Goal: Task Accomplishment & Management: Complete application form

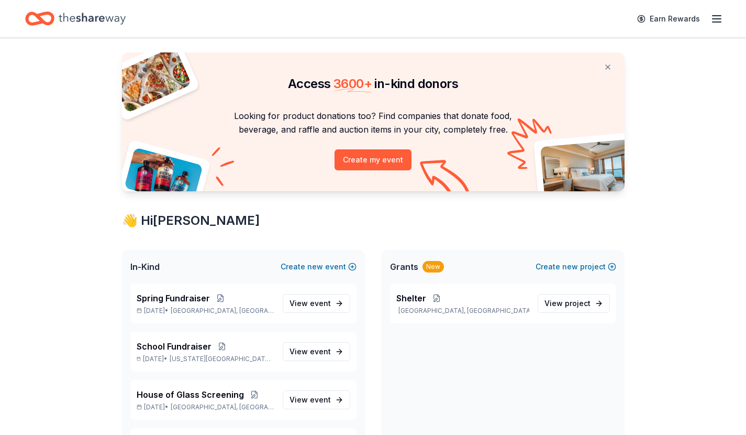
scroll to position [20, 0]
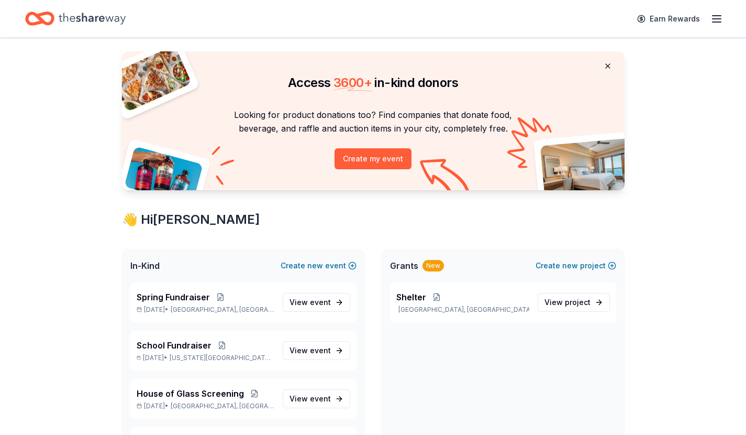
click at [610, 63] on button at bounding box center [607, 66] width 25 height 21
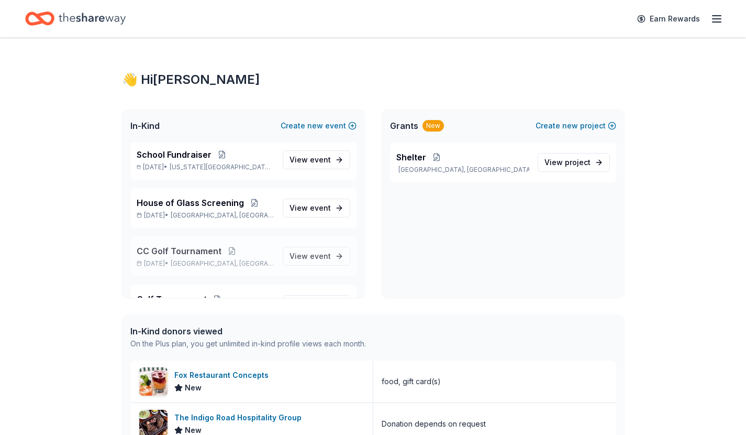
scroll to position [50, 0]
click at [171, 206] on span "House of Glass Screening" at bounding box center [190, 203] width 107 height 13
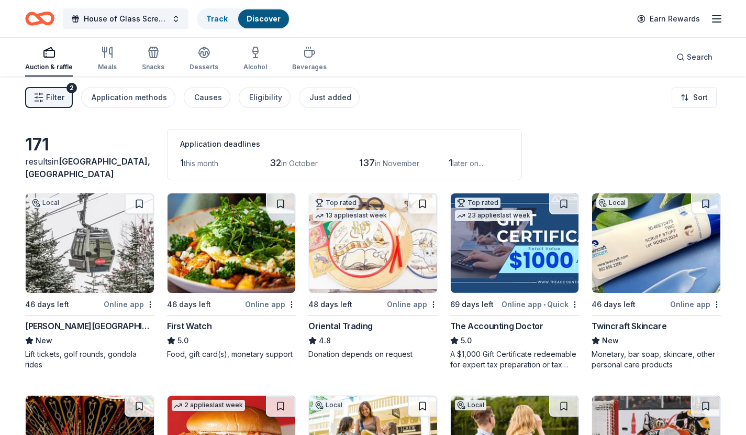
click at [720, 17] on icon "button" at bounding box center [717, 19] width 13 height 13
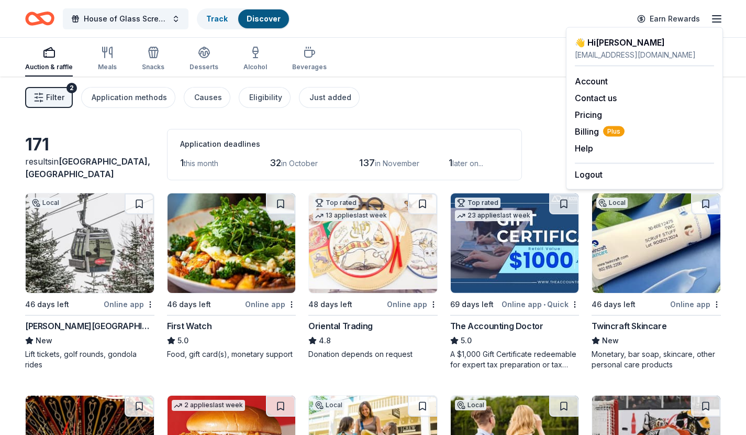
click at [417, 90] on div "Filter 2 Application methods Causes Eligibility Just added Sort" at bounding box center [373, 97] width 746 height 42
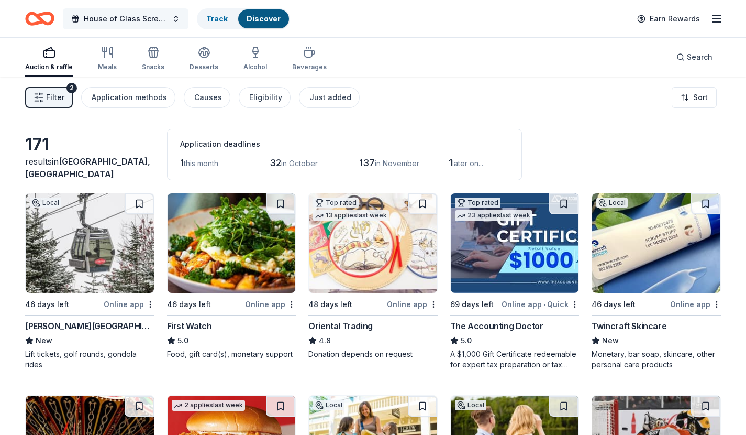
click at [111, 17] on span "House of Glass Screening" at bounding box center [126, 19] width 84 height 13
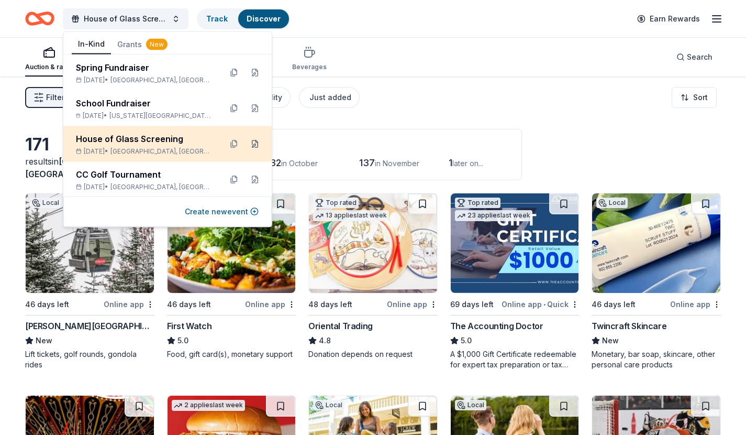
click at [255, 140] on button at bounding box center [255, 144] width 17 height 17
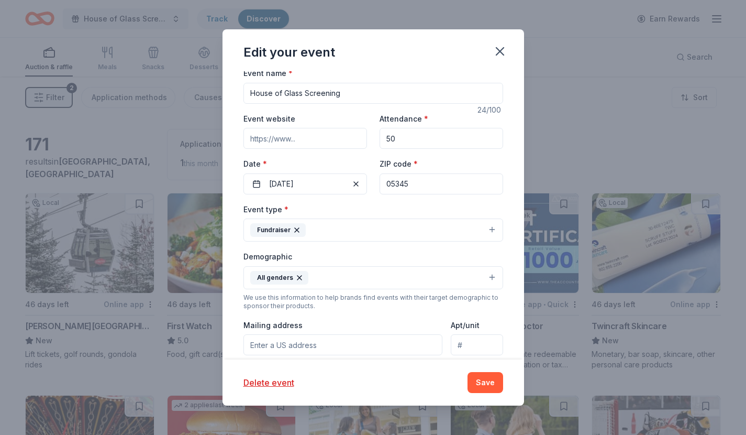
scroll to position [45, 0]
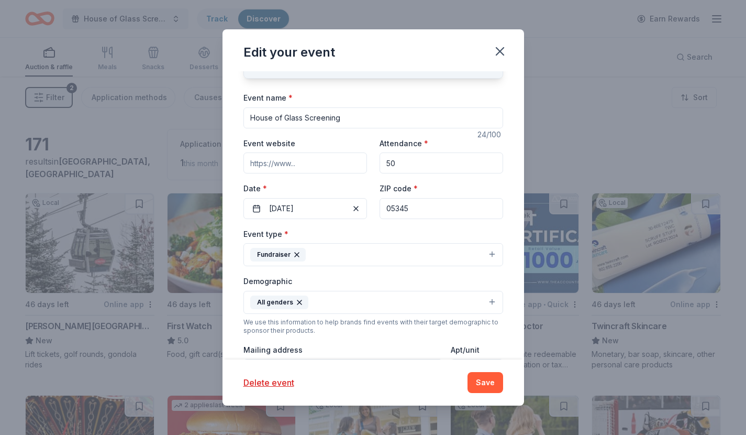
click at [423, 204] on input "05345" at bounding box center [442, 208] width 124 height 21
type input "0"
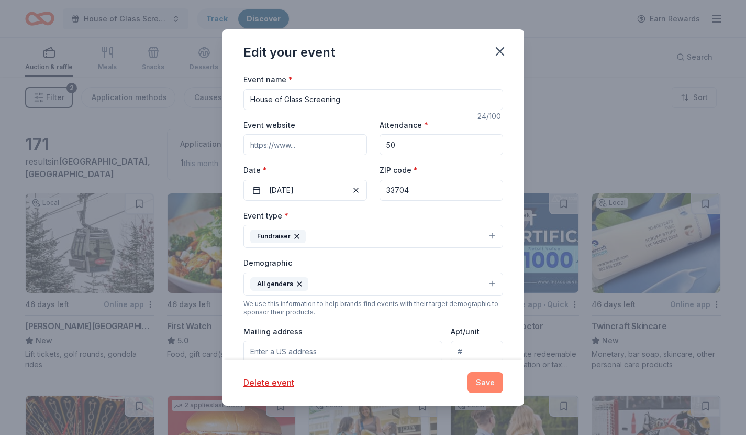
type input "33704"
click at [491, 382] on button "Save" at bounding box center [486, 382] width 36 height 21
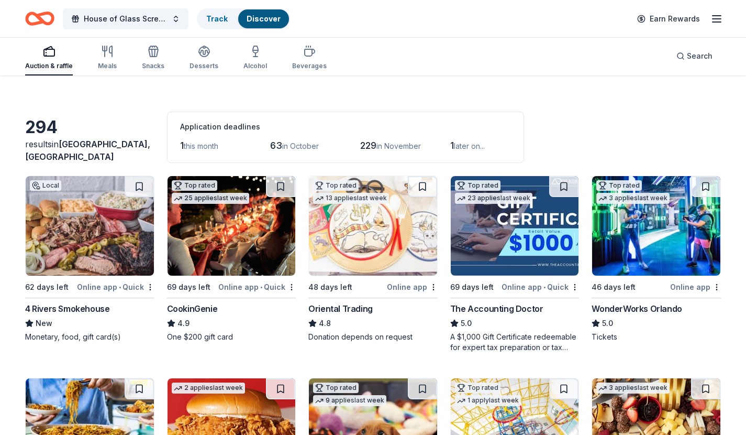
scroll to position [20, 0]
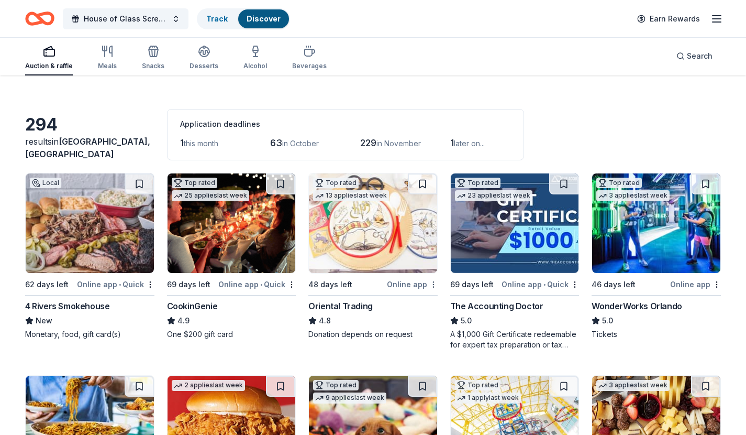
click at [435, 284] on html "House of Glass Screening Track Discover Earn Rewards Auction & raffle Meals Sna…" at bounding box center [373, 197] width 746 height 435
click at [411, 302] on div "Not interested" at bounding box center [401, 302] width 70 height 19
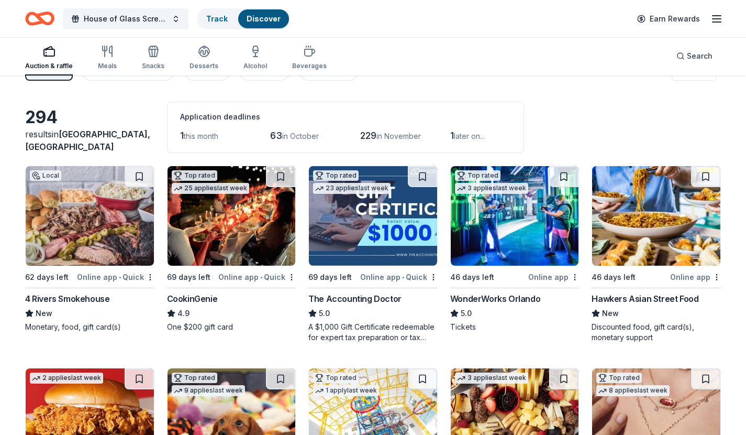
scroll to position [0, 0]
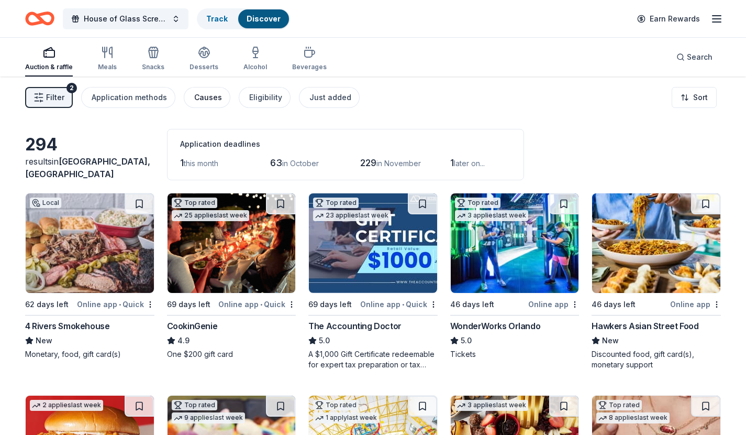
click at [205, 98] on div "Causes" at bounding box center [208, 97] width 28 height 13
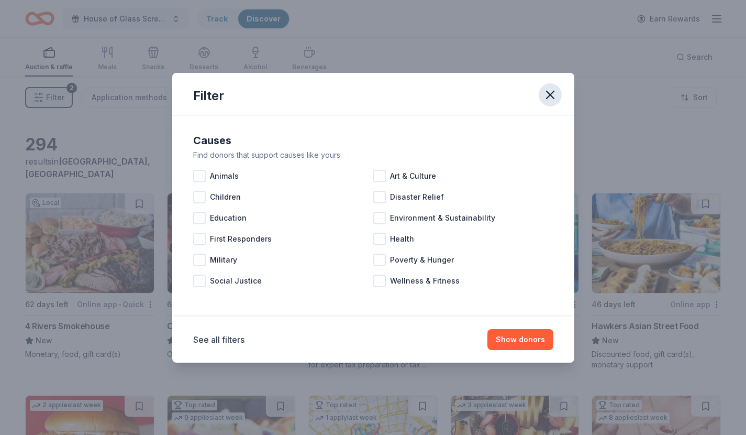
click at [548, 94] on icon "button" at bounding box center [550, 94] width 15 height 15
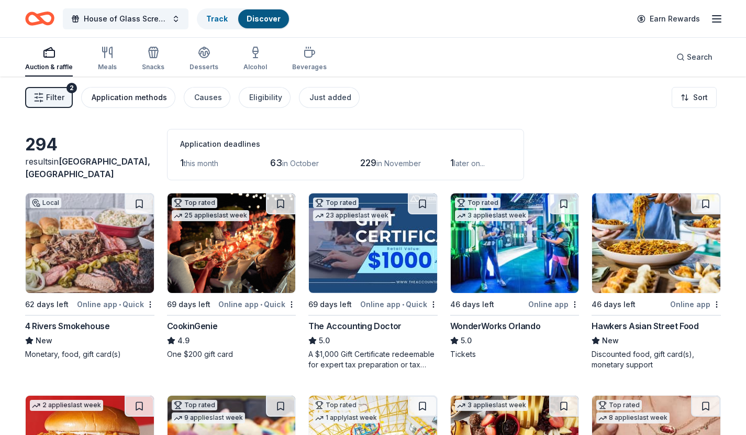
click at [121, 102] on div "Application methods" at bounding box center [129, 97] width 75 height 13
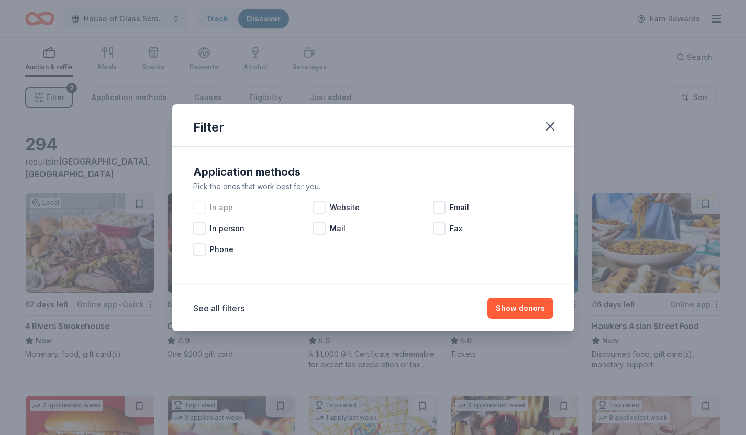
click at [198, 208] on div at bounding box center [199, 207] width 13 height 13
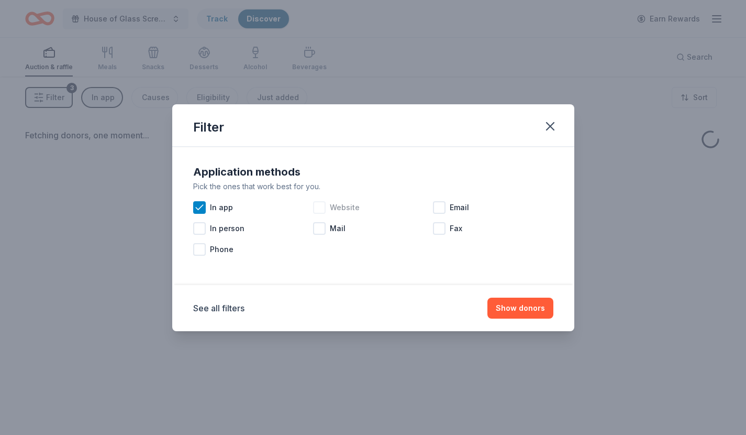
click at [321, 207] on div at bounding box center [319, 207] width 13 height 13
click at [532, 314] on button "Show donors" at bounding box center [521, 307] width 66 height 21
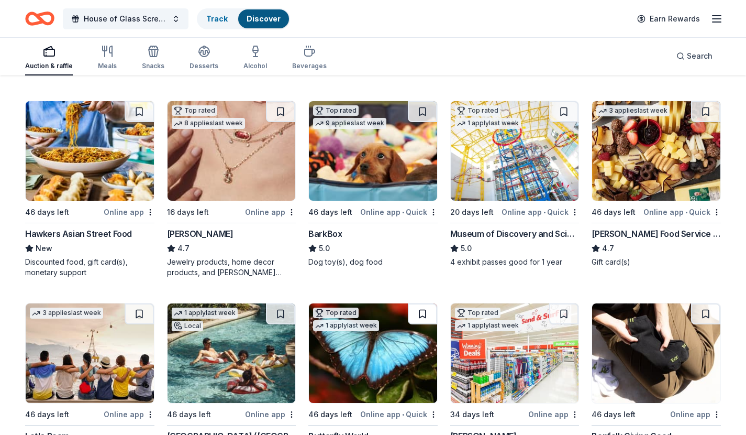
scroll to position [286, 0]
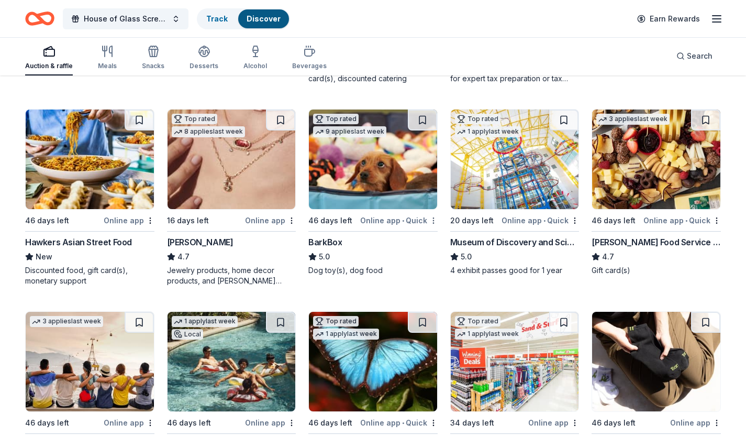
click at [407, 238] on div "Not interested" at bounding box center [401, 238] width 70 height 19
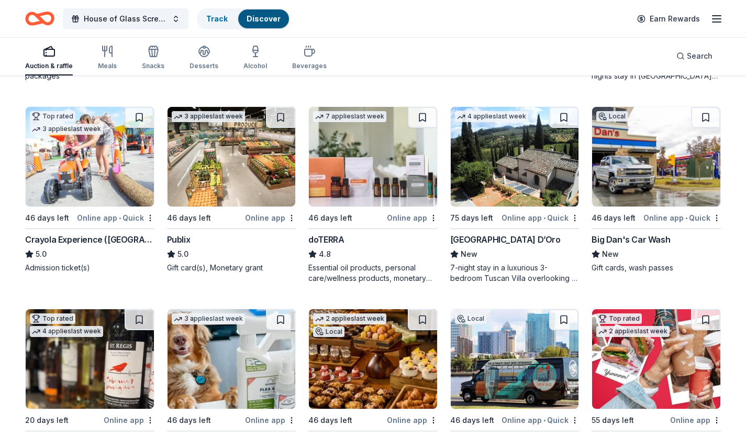
scroll to position [666, 0]
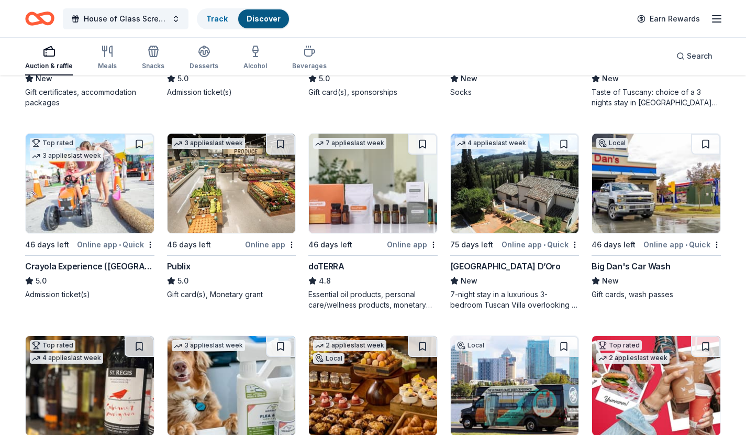
click at [525, 183] on img at bounding box center [515, 184] width 128 height 100
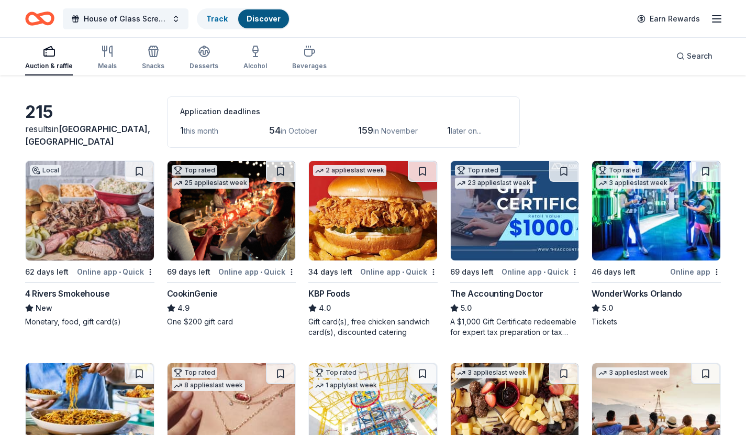
scroll to position [0, 0]
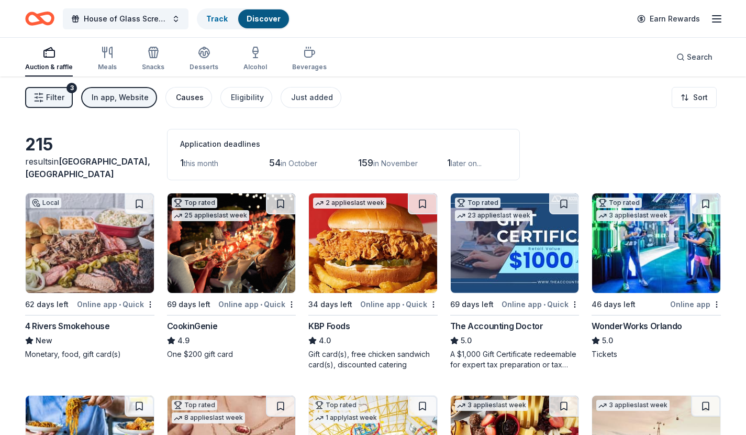
click at [183, 102] on div "Causes" at bounding box center [190, 97] width 28 height 13
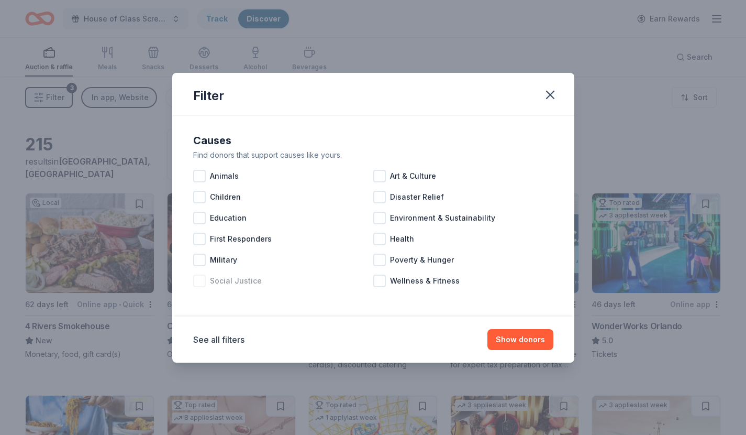
click at [197, 280] on div at bounding box center [199, 280] width 13 height 13
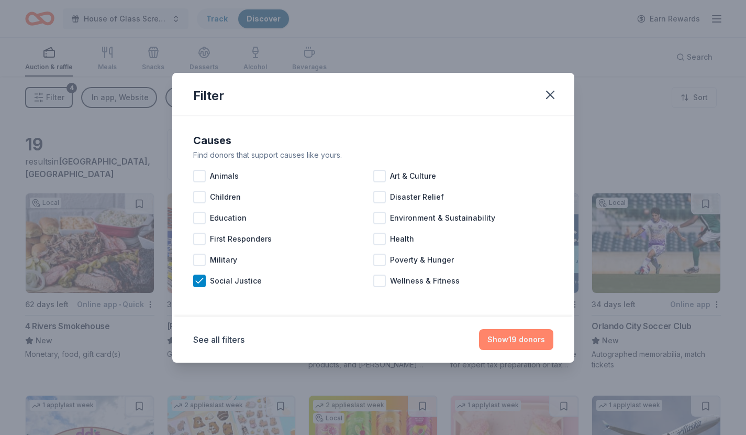
click at [515, 340] on button "Show 19 donors" at bounding box center [516, 339] width 74 height 21
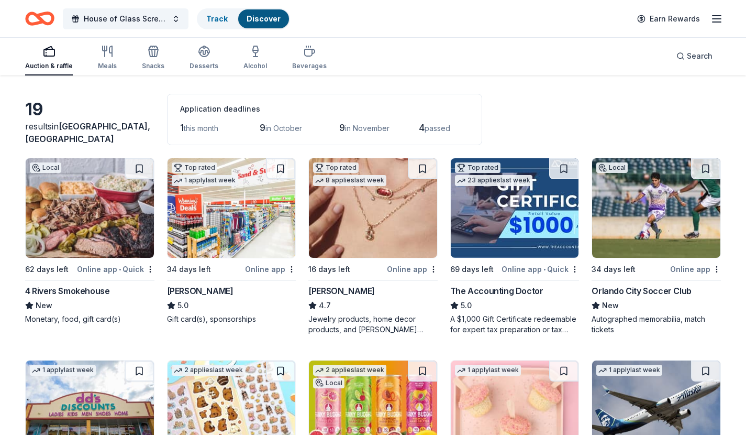
scroll to position [39, 0]
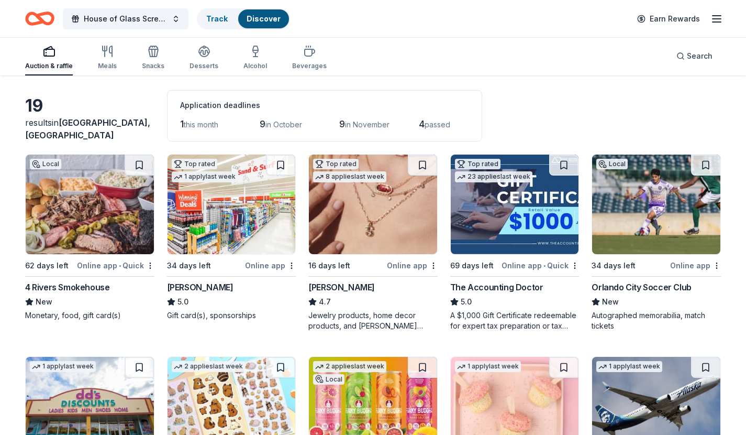
click at [218, 205] on img at bounding box center [232, 204] width 128 height 100
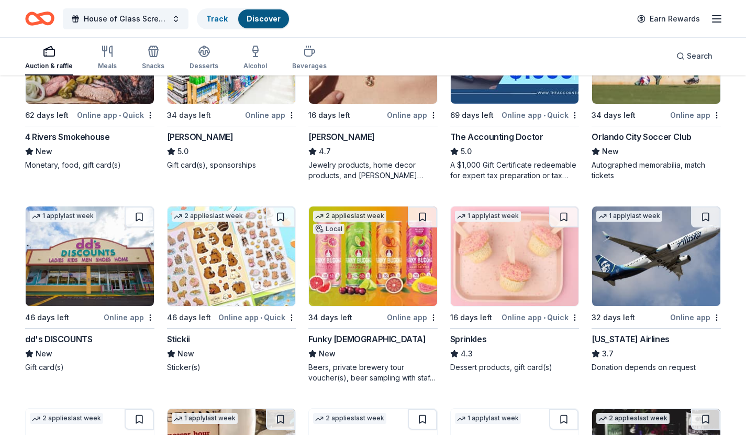
scroll to position [0, 0]
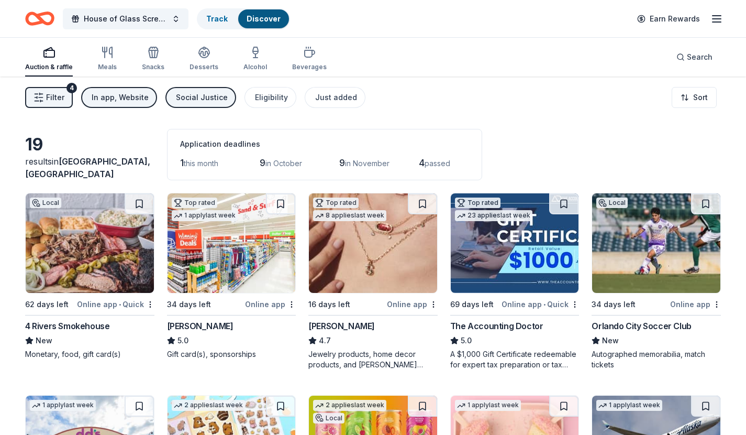
click at [205, 102] on div "Social Justice" at bounding box center [202, 97] width 52 height 13
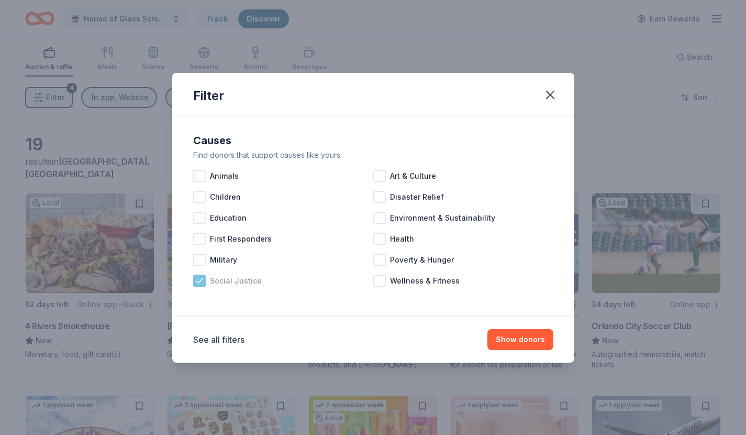
click at [202, 285] on div at bounding box center [199, 280] width 13 height 13
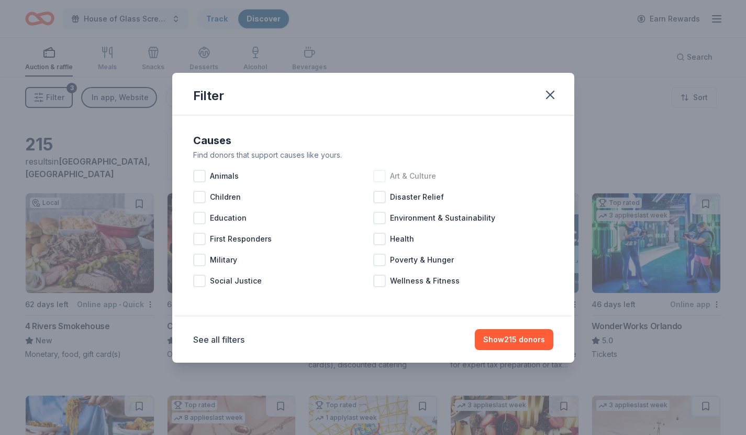
click at [381, 179] on div at bounding box center [379, 176] width 13 height 13
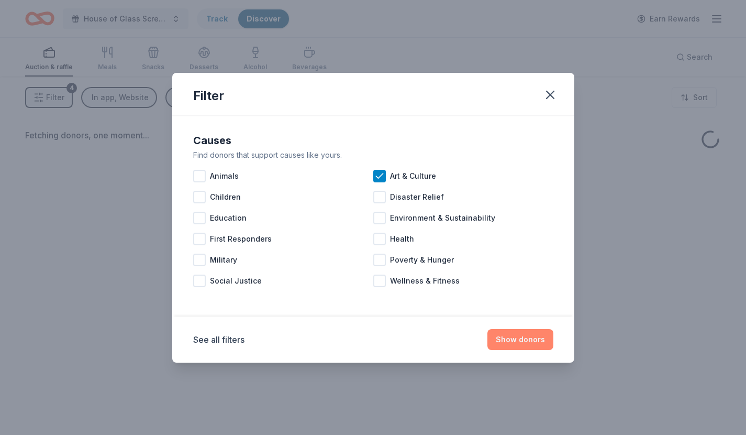
click at [523, 340] on button "Show donors" at bounding box center [521, 339] width 66 height 21
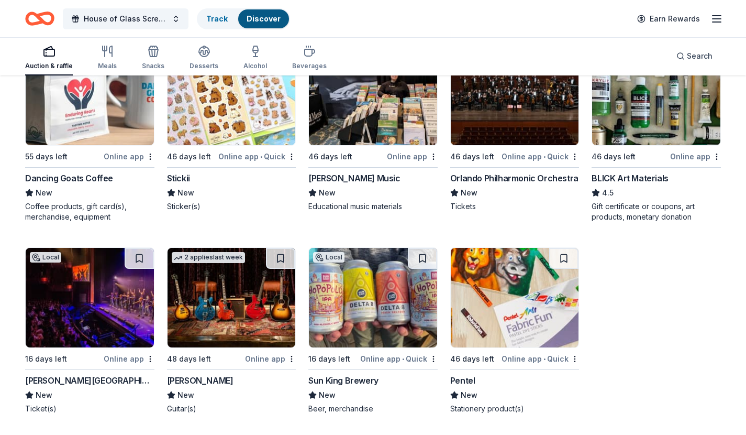
scroll to position [146, 0]
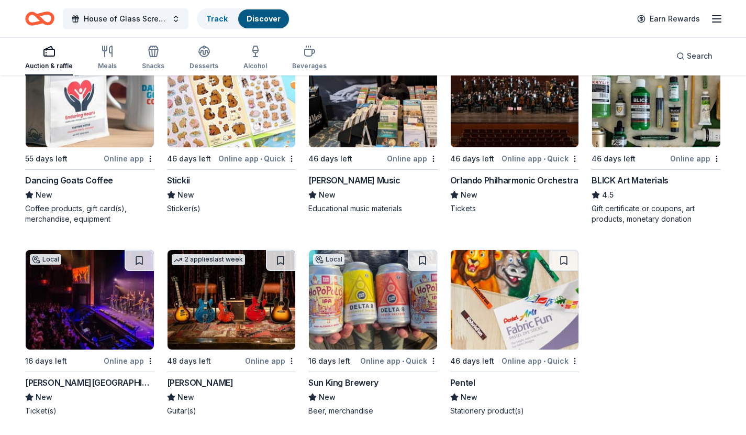
click at [99, 300] on img at bounding box center [90, 300] width 128 height 100
click at [113, 15] on span "House of Glass Screening" at bounding box center [126, 19] width 84 height 13
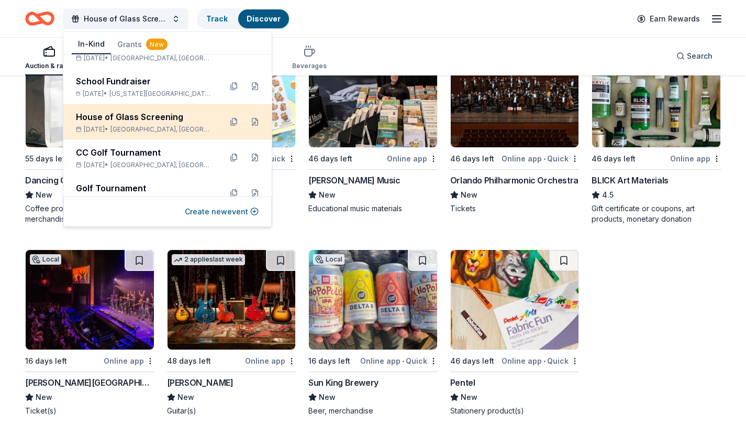
scroll to position [37, 0]
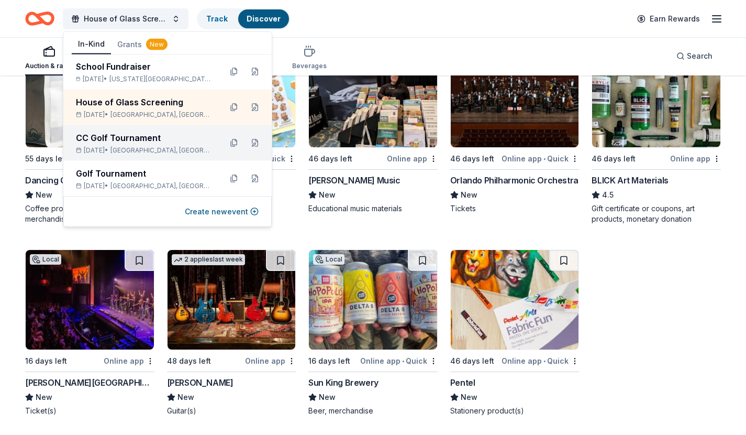
click at [114, 144] on div "CC Golf Tournament Nov 08, 2025 • Morehead City, NC" at bounding box center [144, 142] width 137 height 23
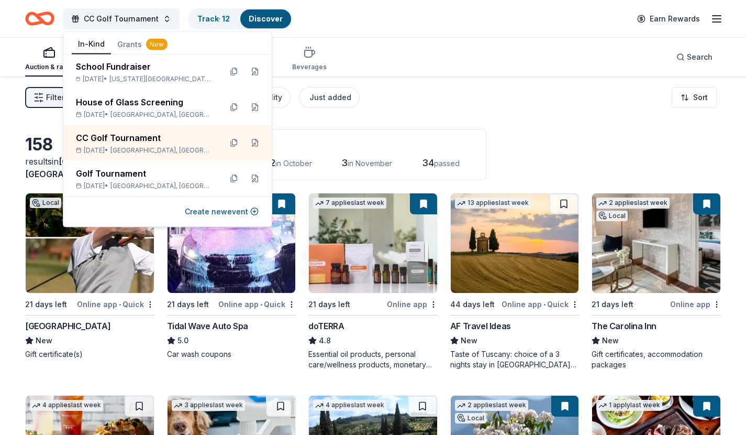
click at [410, 49] on div "Auction & raffle Meals Snacks Desserts Alcohol Beverages Search" at bounding box center [373, 57] width 696 height 39
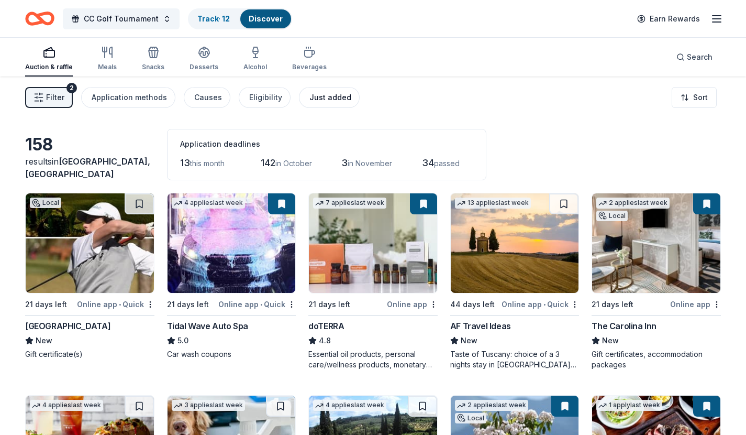
click at [329, 93] on div "Just added" at bounding box center [331, 97] width 42 height 13
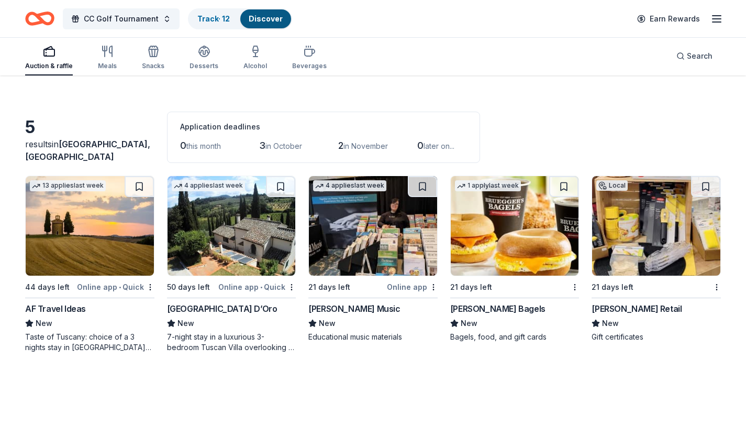
scroll to position [19, 0]
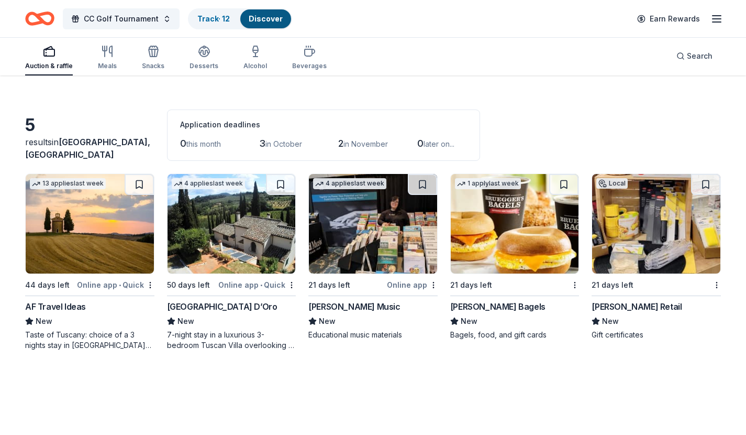
click at [506, 219] on img at bounding box center [515, 224] width 128 height 100
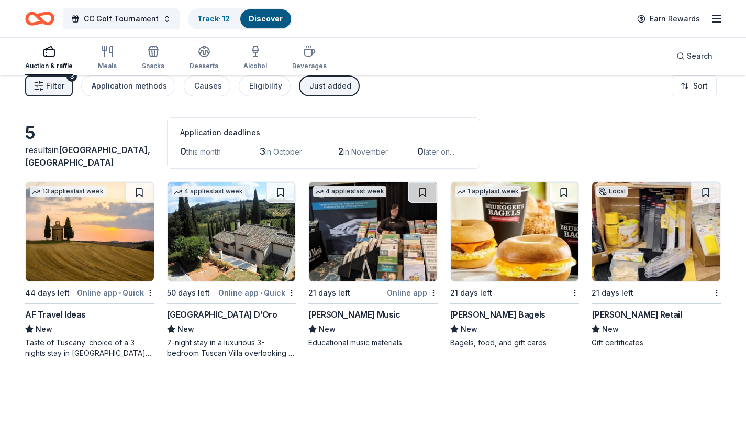
scroll to position [0, 0]
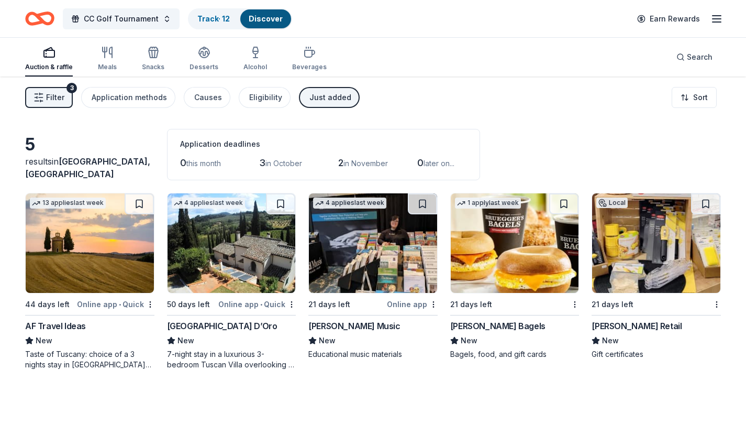
click at [662, 244] on img at bounding box center [656, 243] width 128 height 100
click at [314, 98] on div "Just added" at bounding box center [331, 97] width 42 height 13
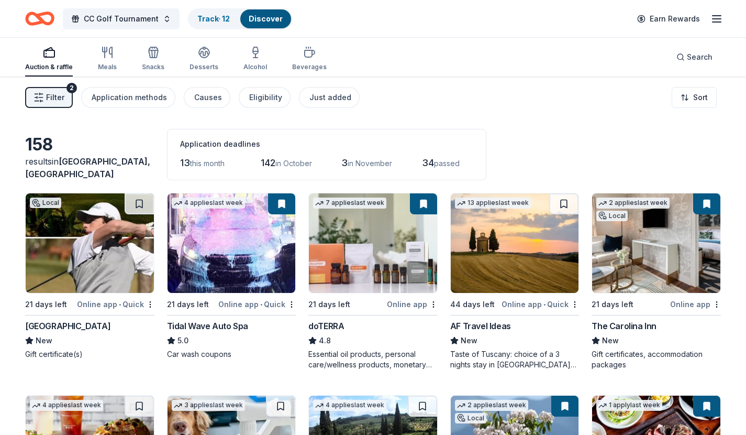
click at [35, 90] on button "Filter 2" at bounding box center [49, 97] width 48 height 21
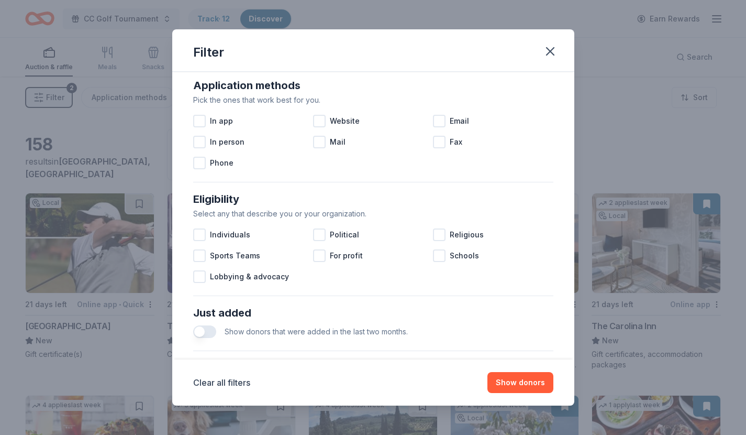
scroll to position [192, 0]
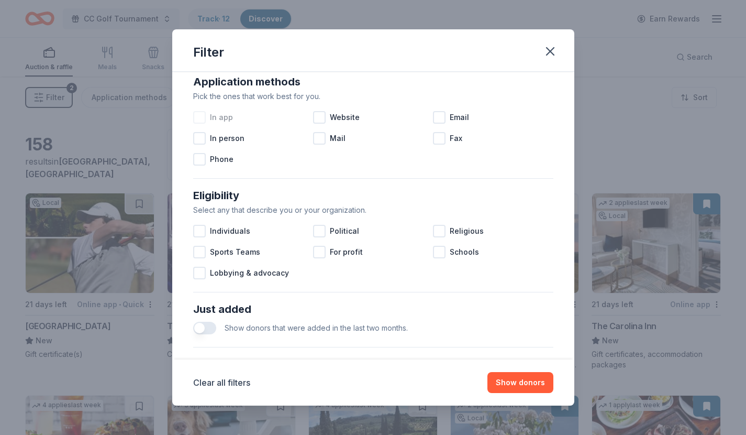
click at [198, 114] on div at bounding box center [199, 117] width 13 height 13
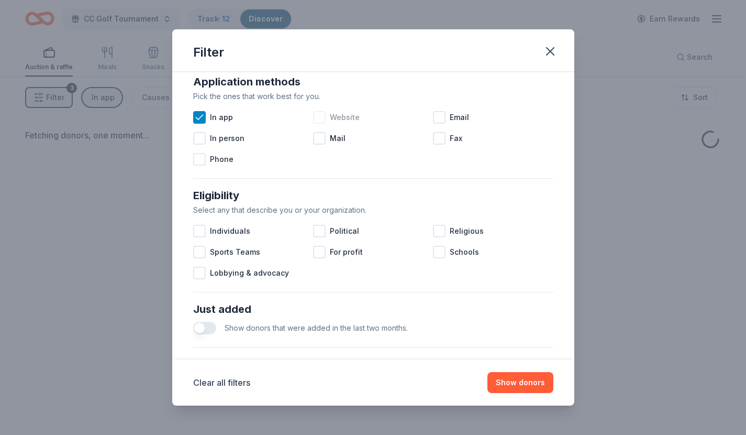
click at [321, 116] on div at bounding box center [319, 117] width 13 height 13
click at [533, 386] on button "Show donors" at bounding box center [521, 382] width 66 height 21
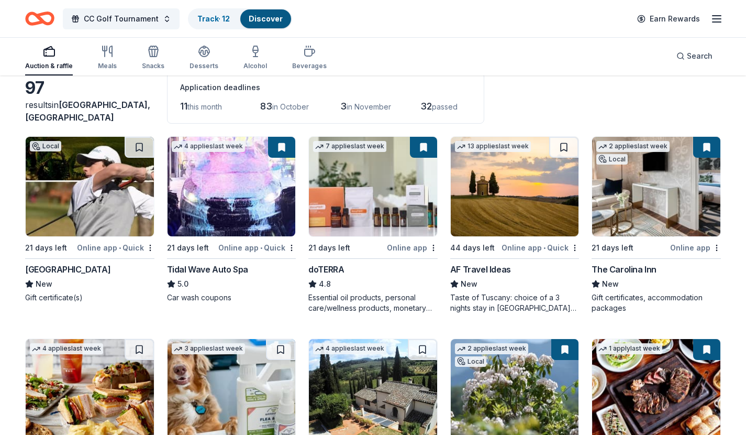
scroll to position [58, 0]
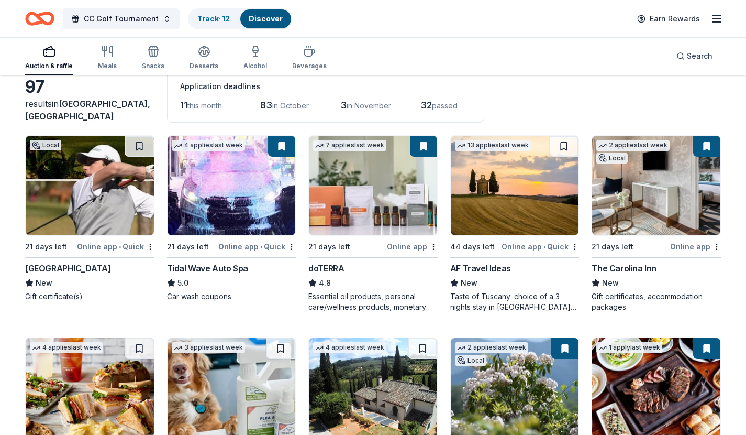
click at [103, 140] on img at bounding box center [90, 186] width 128 height 100
click at [142, 141] on button at bounding box center [139, 146] width 29 height 21
click at [574, 246] on html "CC Golf Tournament Track · 13 Discover Earn Rewards Auction & raffle Meals Snac…" at bounding box center [373, 159] width 746 height 435
click at [550, 261] on div "Not interested" at bounding box center [542, 265] width 70 height 19
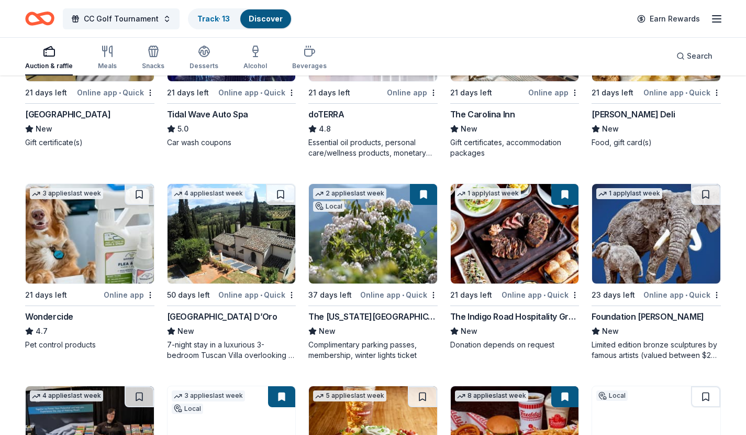
scroll to position [213, 0]
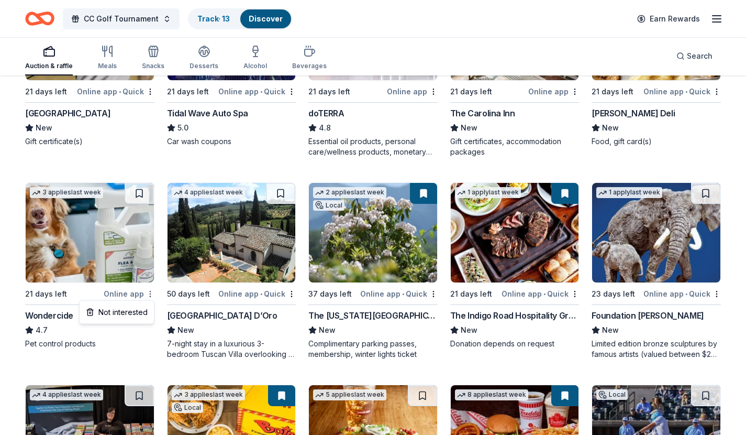
click at [151, 222] on html "CC Golf Tournament Track · 13 Discover Earn Rewards Auction & raffle Meals Snac…" at bounding box center [373, 4] width 746 height 435
click at [135, 311] on div "Not interested" at bounding box center [117, 312] width 70 height 19
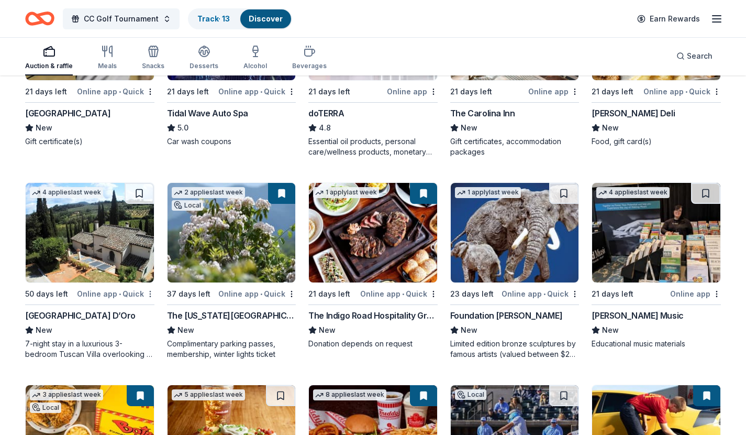
click at [149, 222] on html "CC Golf Tournament Track · 13 Discover Earn Rewards Auction & raffle Meals Snac…" at bounding box center [373, 4] width 746 height 435
click at [132, 310] on div "Not interested" at bounding box center [117, 312] width 70 height 19
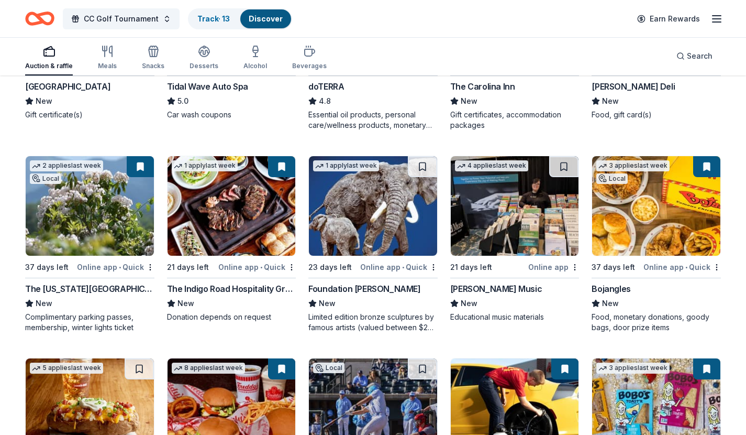
scroll to position [243, 0]
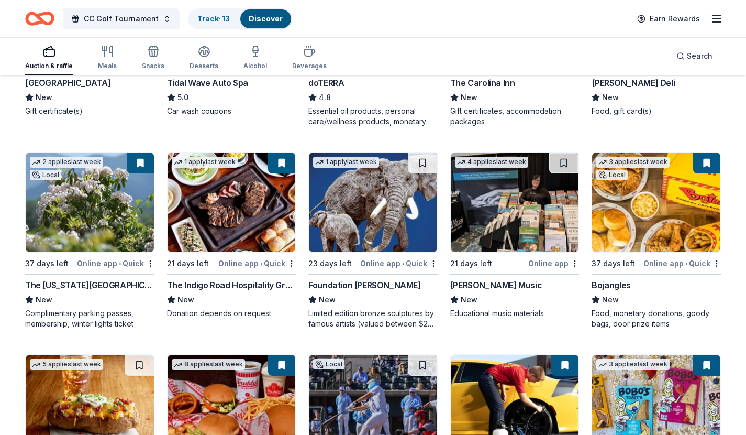
click at [364, 228] on img at bounding box center [373, 202] width 128 height 100
click at [416, 280] on div "Not interested" at bounding box center [401, 281] width 70 height 19
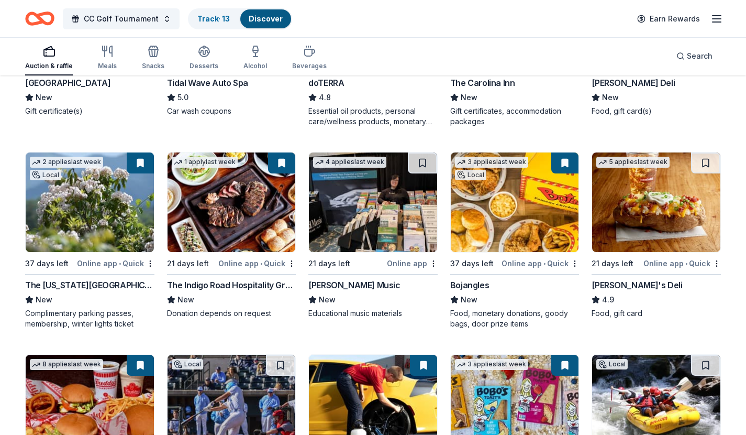
click at [347, 211] on img at bounding box center [373, 202] width 128 height 100
click at [413, 281] on div "Not interested" at bounding box center [401, 281] width 70 height 19
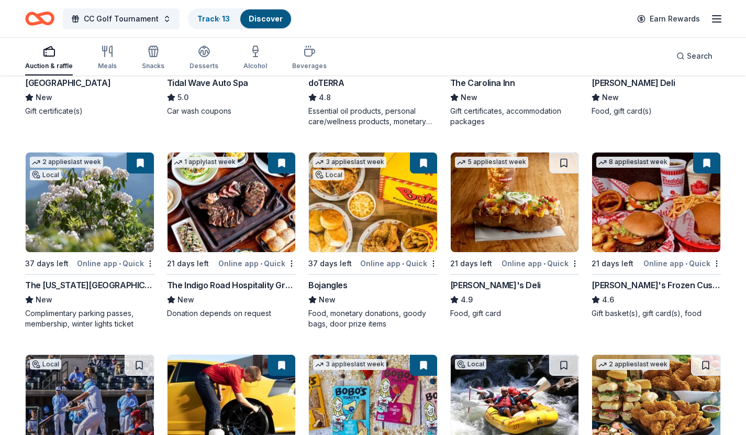
click at [516, 188] on img at bounding box center [515, 202] width 128 height 100
click at [559, 164] on button at bounding box center [563, 162] width 29 height 21
click at [655, 210] on img at bounding box center [656, 202] width 128 height 100
click at [198, 21] on link "Track · 14" at bounding box center [213, 18] width 33 height 9
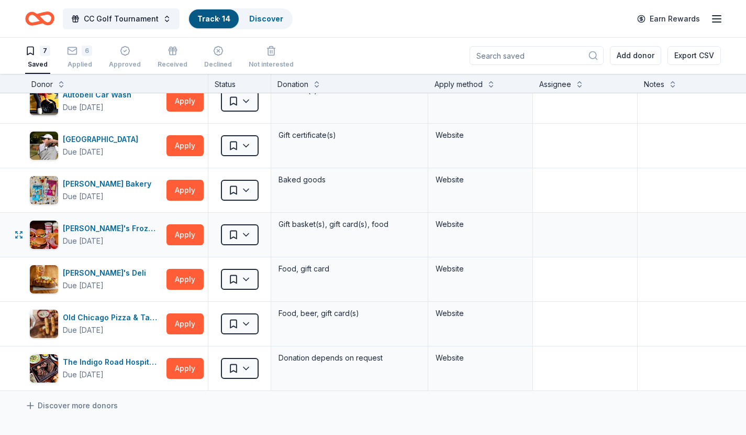
scroll to position [15, 0]
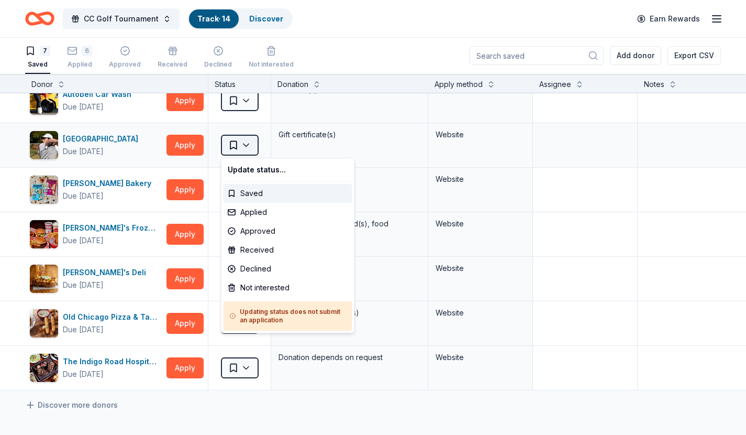
click at [237, 140] on html "CC Golf Tournament Track · 14 Discover Earn Rewards 7 Saved 6 Applied Approved …" at bounding box center [373, 216] width 746 height 435
click at [252, 211] on div "Applied" at bounding box center [288, 212] width 129 height 19
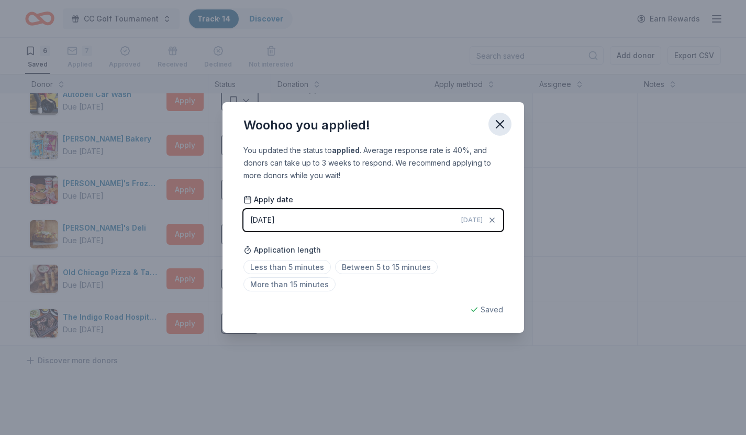
click at [501, 120] on icon "button" at bounding box center [500, 124] width 15 height 15
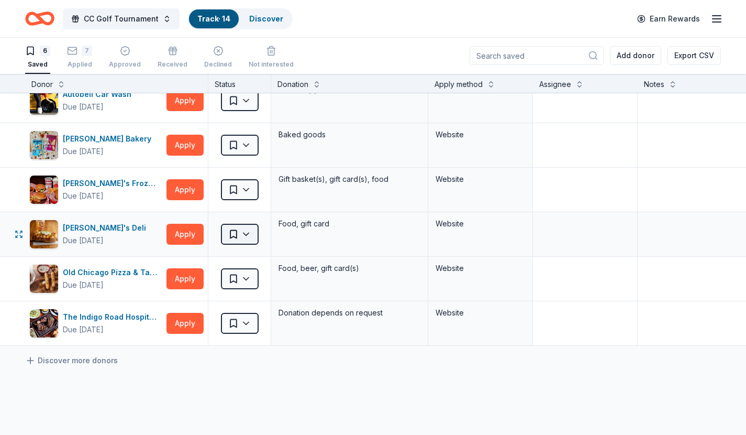
click at [244, 231] on html "CC Golf Tournament Track · 14 Discover Earn Rewards 6 Saved 7 Applied Approved …" at bounding box center [373, 216] width 746 height 435
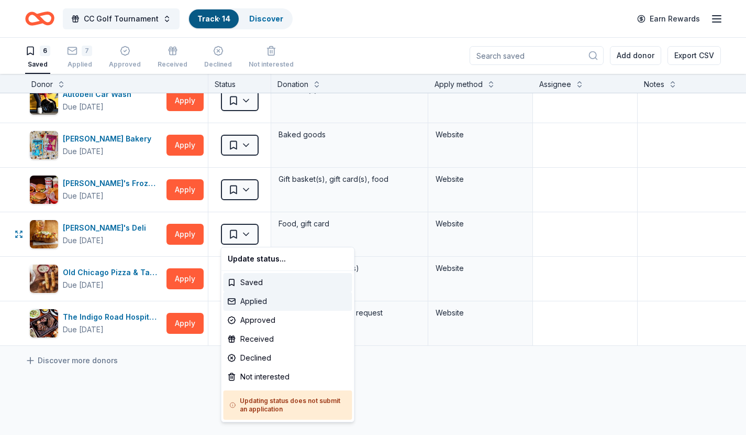
click at [261, 295] on div "Applied" at bounding box center [288, 301] width 129 height 19
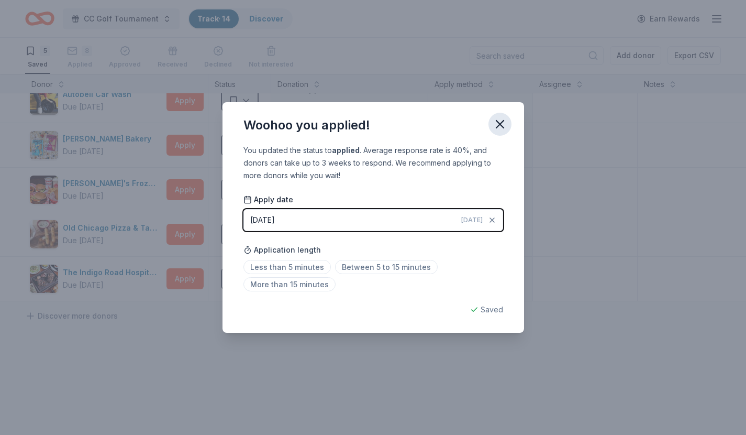
click at [500, 119] on icon "button" at bounding box center [500, 124] width 15 height 15
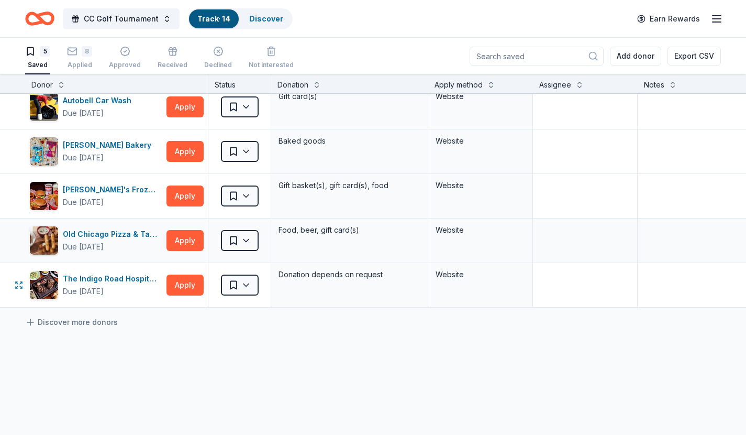
scroll to position [0, 0]
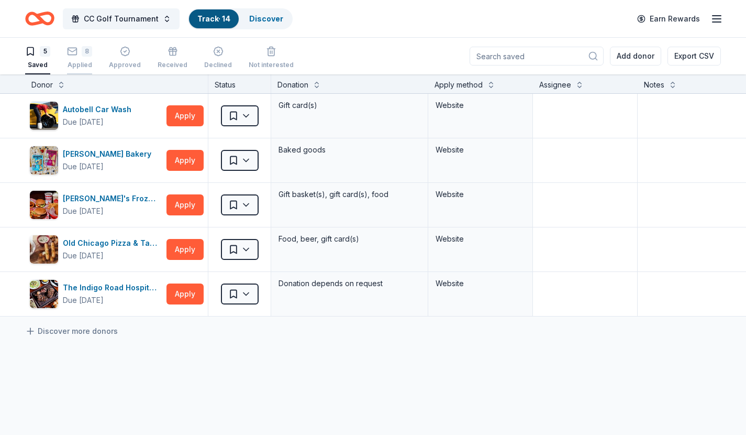
click at [89, 51] on div "8" at bounding box center [87, 45] width 10 height 10
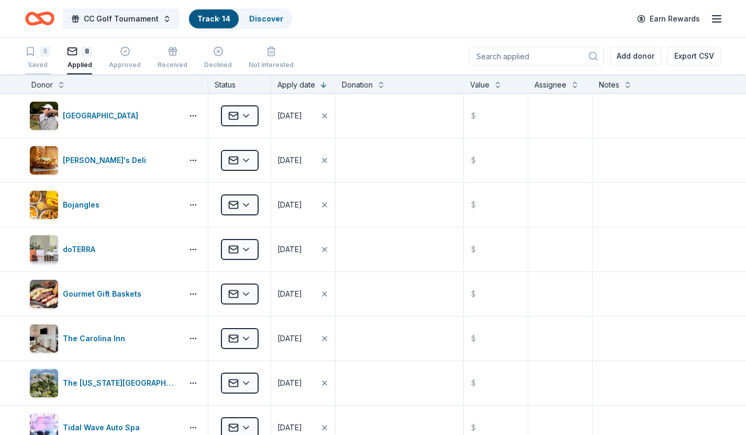
click at [43, 56] on div "5" at bounding box center [45, 51] width 10 height 10
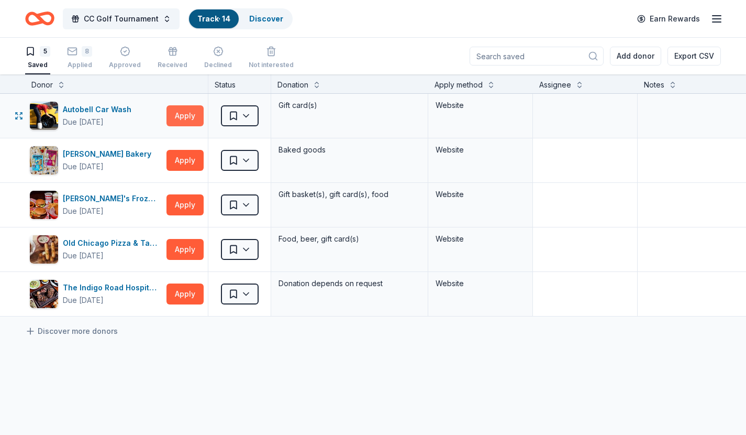
click at [187, 114] on button "Apply" at bounding box center [185, 115] width 37 height 21
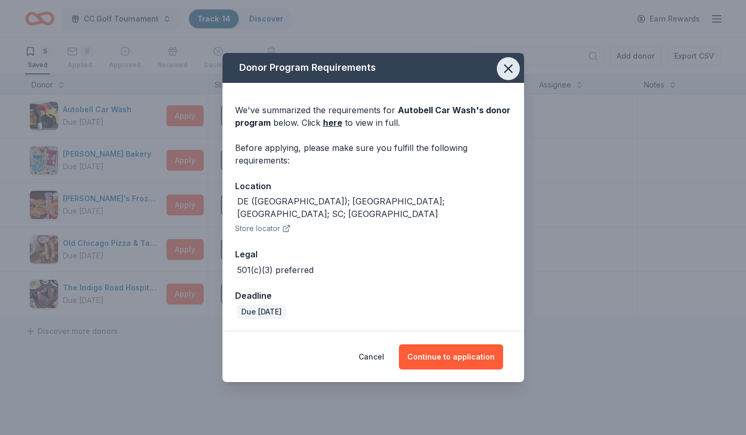
click at [510, 74] on icon "button" at bounding box center [508, 68] width 15 height 15
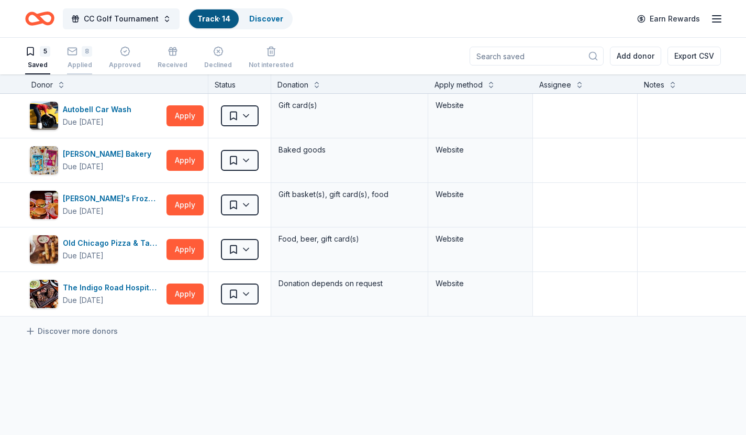
click at [87, 60] on div "8 Applied" at bounding box center [79, 51] width 25 height 23
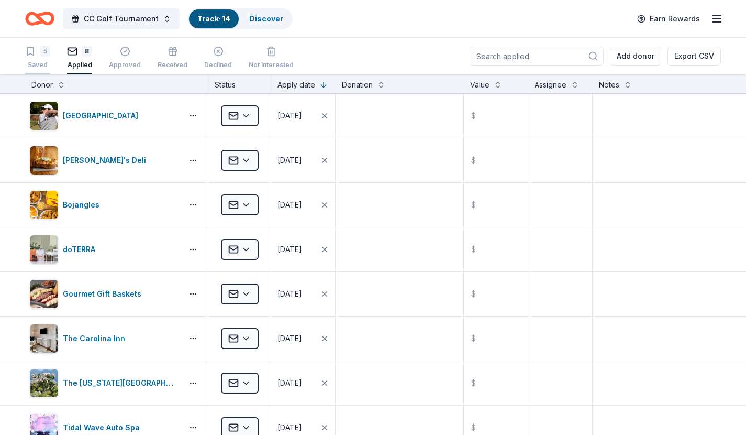
click at [42, 50] on div "5" at bounding box center [45, 51] width 10 height 10
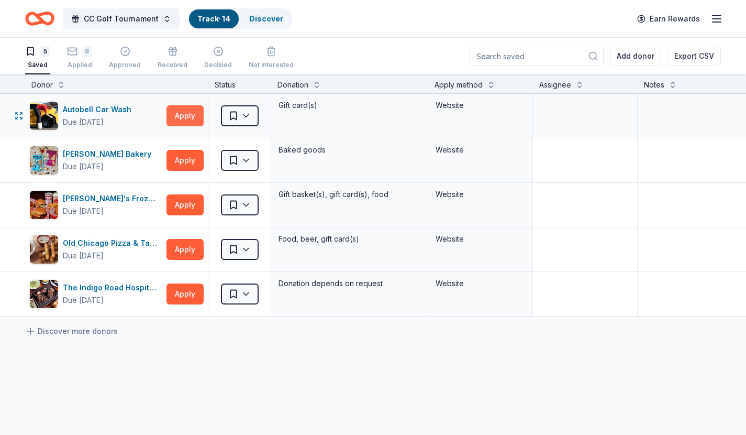
click at [190, 112] on button "Apply" at bounding box center [185, 115] width 37 height 21
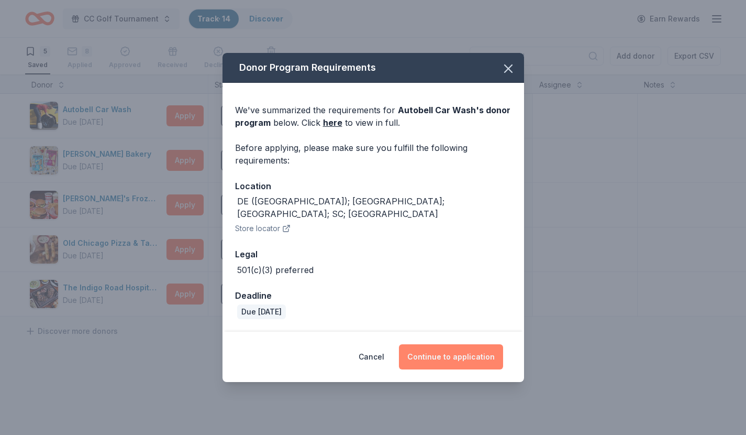
click at [471, 353] on button "Continue to application" at bounding box center [451, 356] width 104 height 25
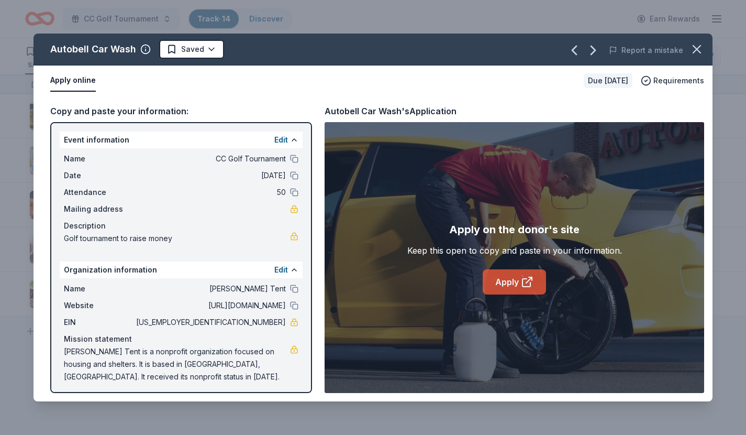
click at [521, 282] on icon at bounding box center [527, 281] width 13 height 13
click at [693, 47] on icon "button" at bounding box center [697, 49] width 15 height 15
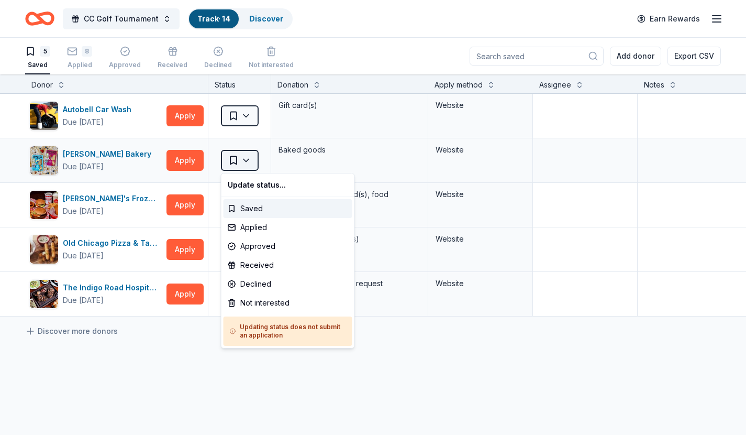
click at [244, 158] on html "CC Golf Tournament Track · 14 Discover Earn Rewards 5 Saved 8 Applied Approved …" at bounding box center [373, 217] width 746 height 435
click at [249, 225] on div "Applied" at bounding box center [288, 227] width 129 height 19
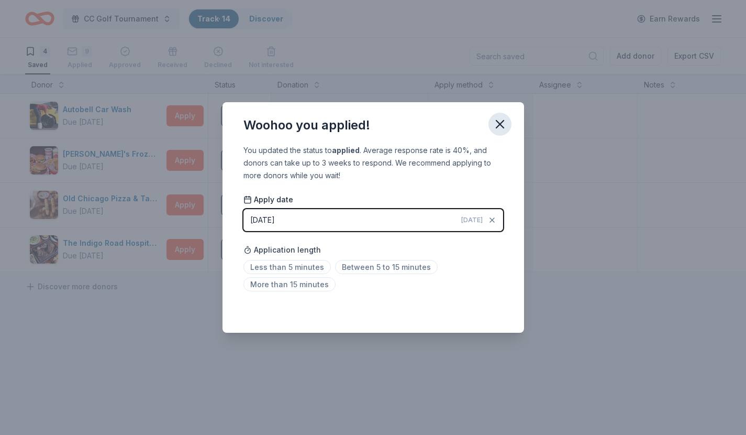
click at [499, 122] on icon "button" at bounding box center [500, 124] width 15 height 15
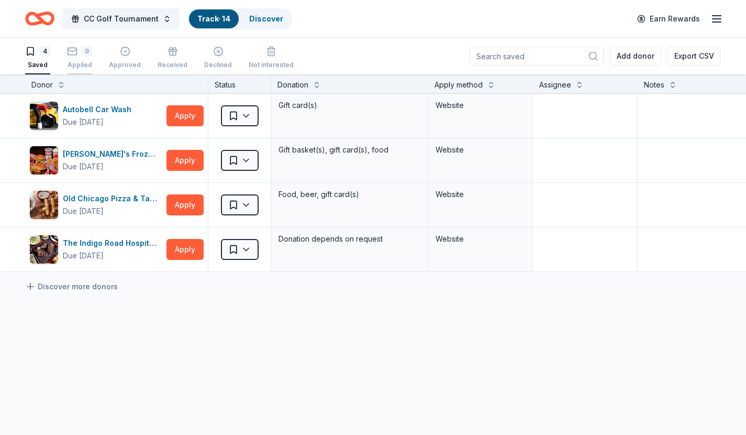
click at [81, 54] on div "9 Applied" at bounding box center [79, 51] width 25 height 23
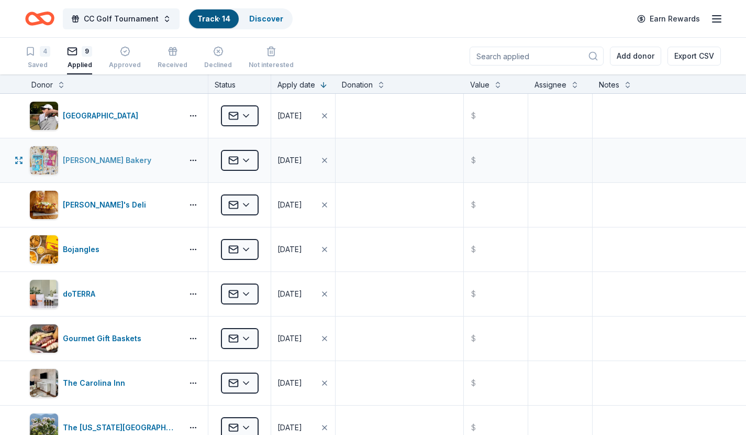
click at [81, 159] on div "[PERSON_NAME] Bakery" at bounding box center [109, 160] width 93 height 13
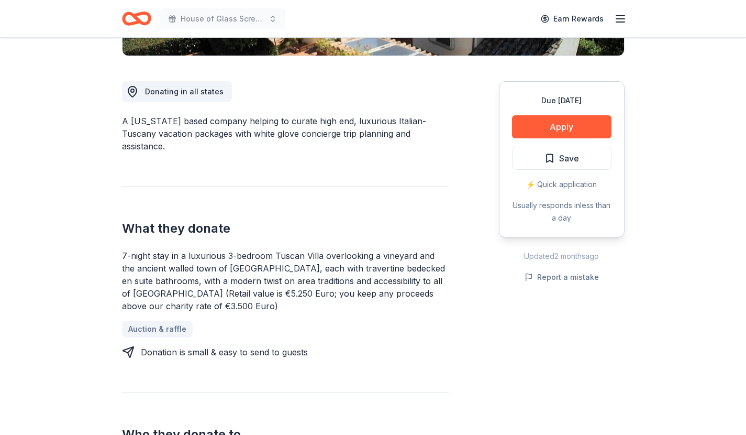
scroll to position [264, 0]
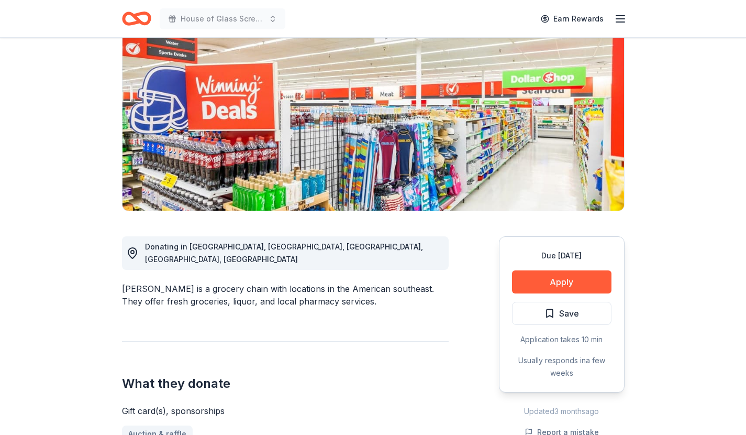
scroll to position [83, 0]
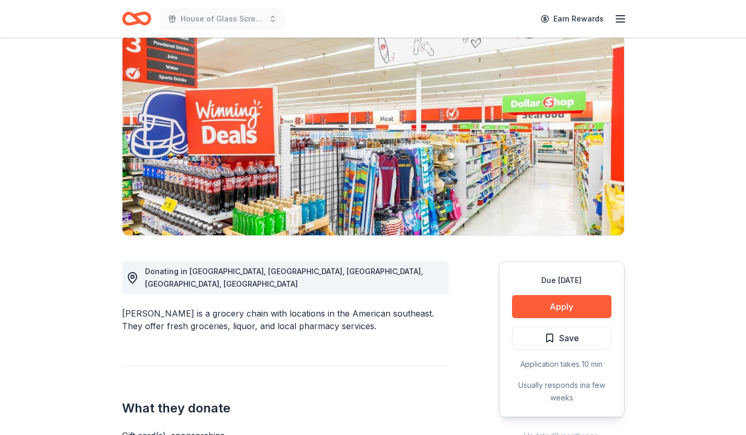
click at [561, 318] on div "Due in 34 days Apply Save Application takes 10 min Usually responds in a few we…" at bounding box center [562, 339] width 126 height 156
click at [567, 305] on button "Apply" at bounding box center [562, 306] width 100 height 23
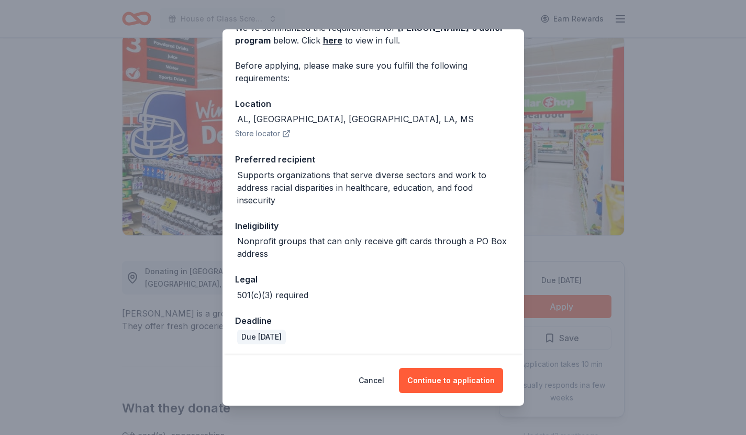
scroll to position [60, 0]
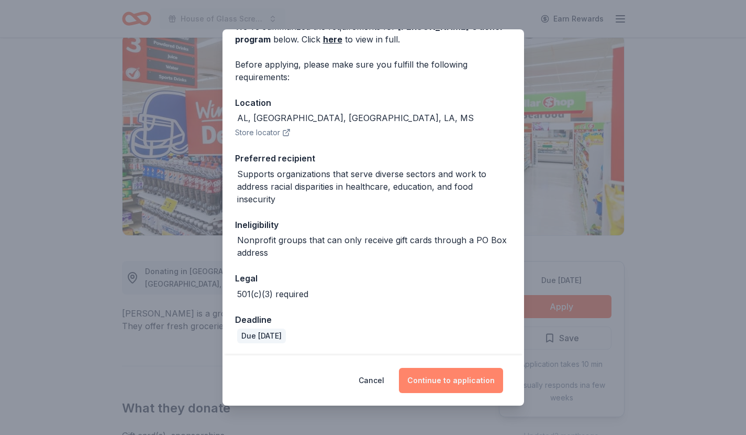
click at [455, 381] on button "Continue to application" at bounding box center [451, 380] width 104 height 25
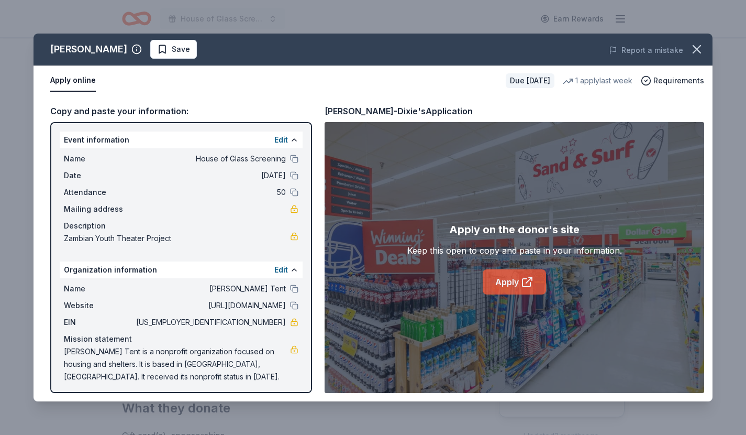
click at [514, 280] on link "Apply" at bounding box center [514, 281] width 63 height 25
click at [697, 50] on icon "button" at bounding box center [696, 49] width 7 height 7
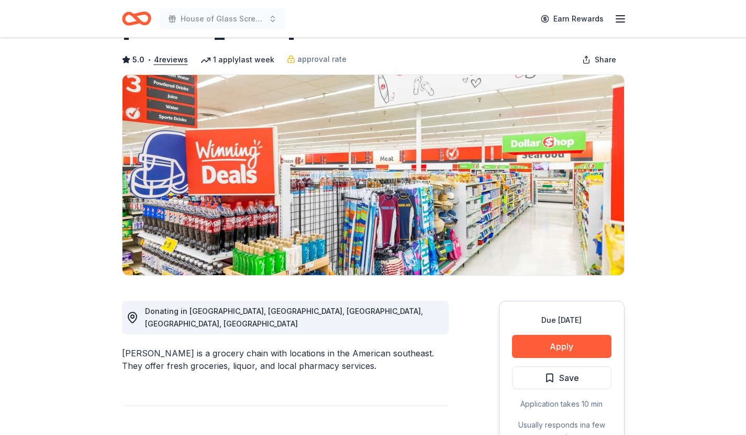
scroll to position [0, 0]
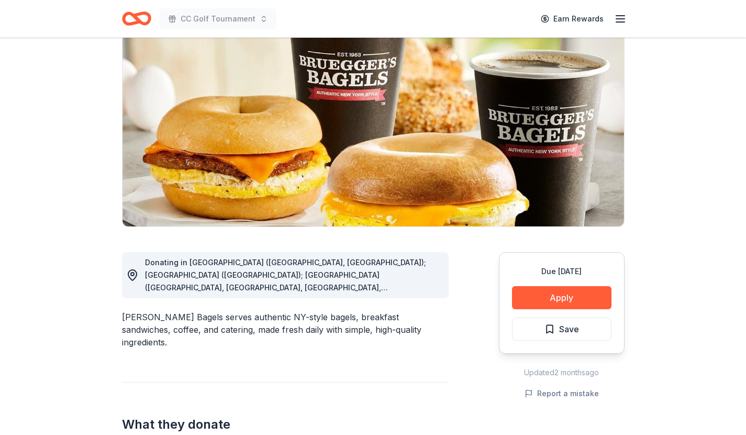
scroll to position [117, 0]
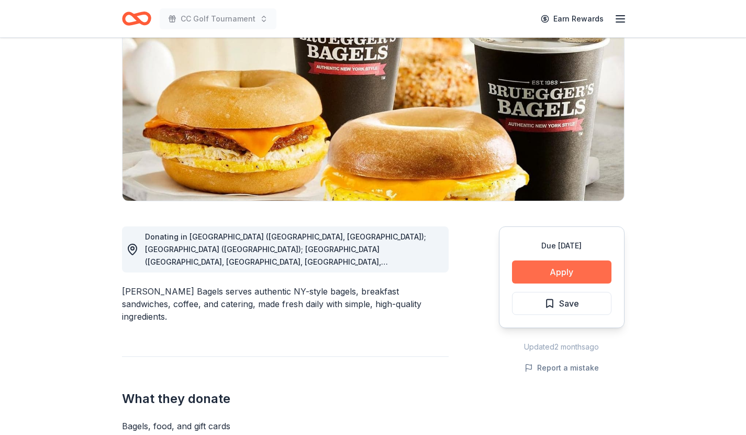
click at [543, 275] on button "Apply" at bounding box center [562, 271] width 100 height 23
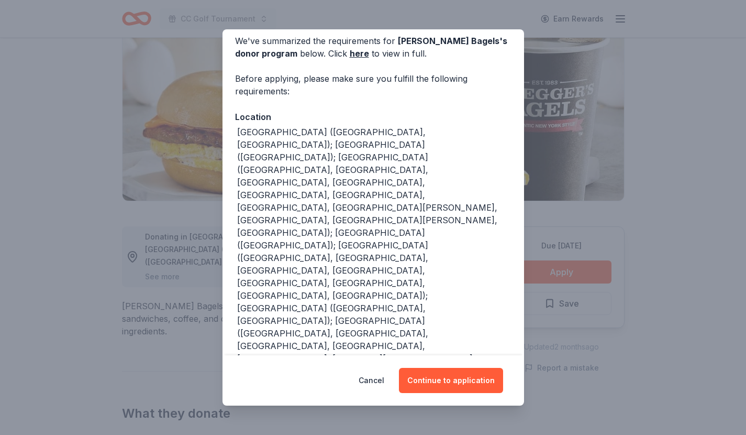
scroll to position [48, 0]
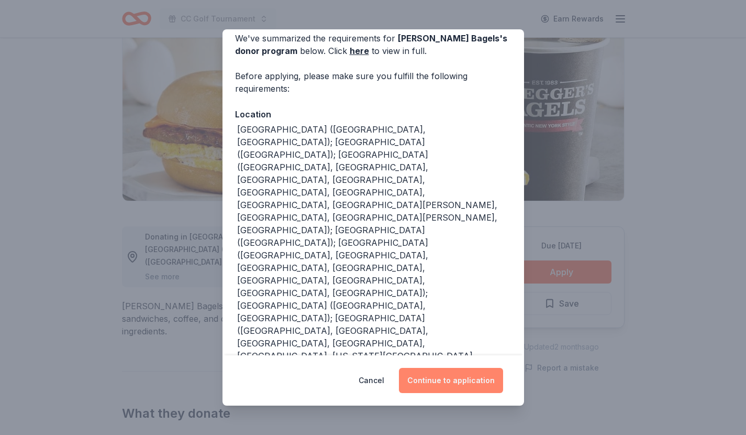
click at [438, 377] on button "Continue to application" at bounding box center [451, 380] width 104 height 25
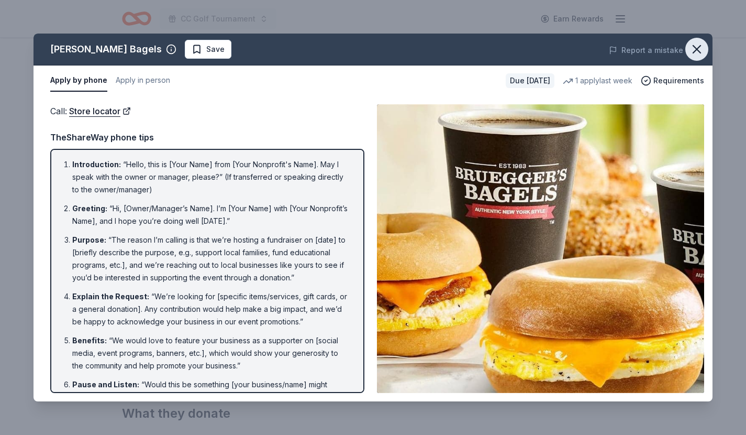
click at [700, 48] on icon "button" at bounding box center [697, 49] width 15 height 15
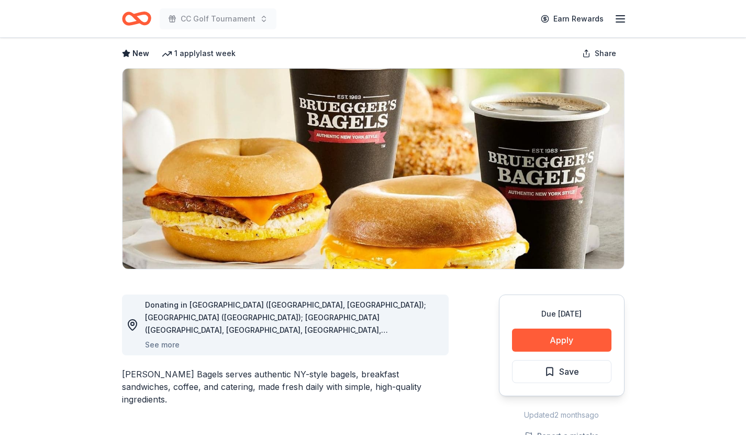
scroll to position [0, 0]
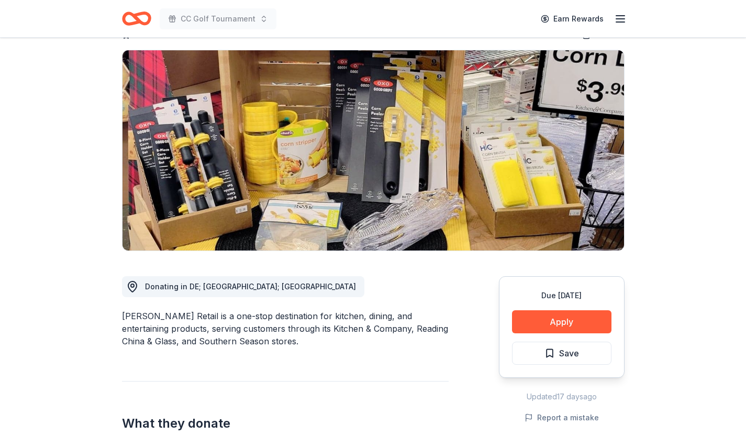
scroll to position [8, 0]
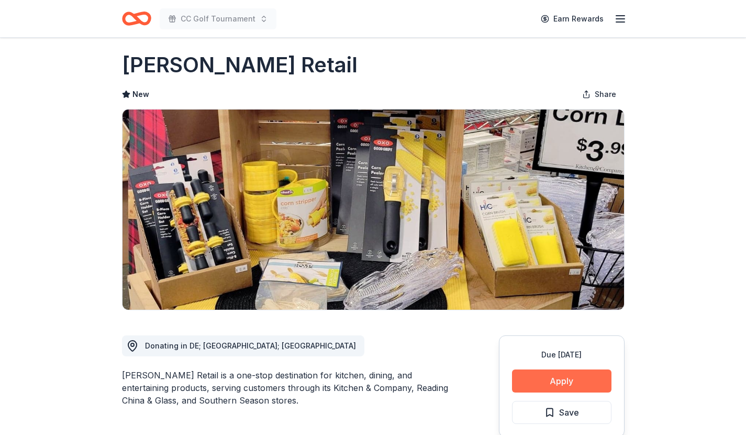
click at [554, 373] on button "Apply" at bounding box center [562, 380] width 100 height 23
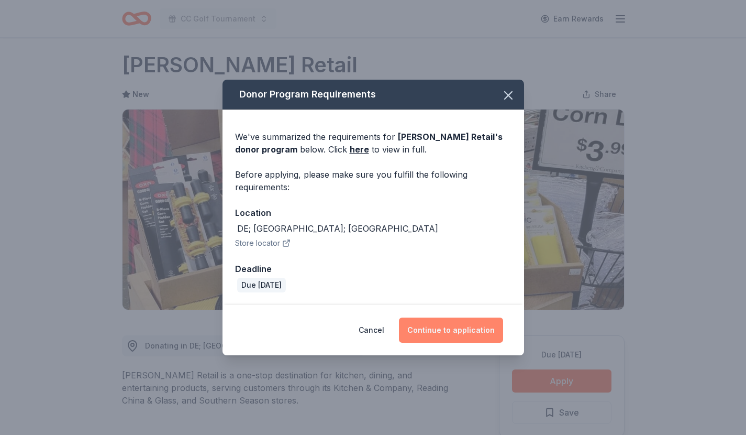
click at [445, 327] on button "Continue to application" at bounding box center [451, 329] width 104 height 25
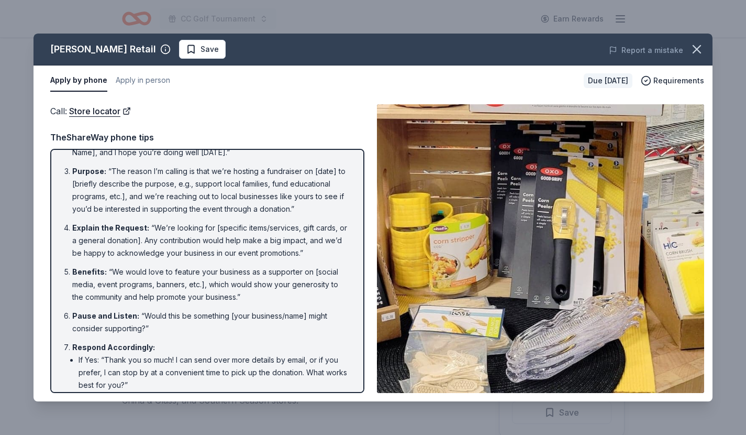
scroll to position [0, 0]
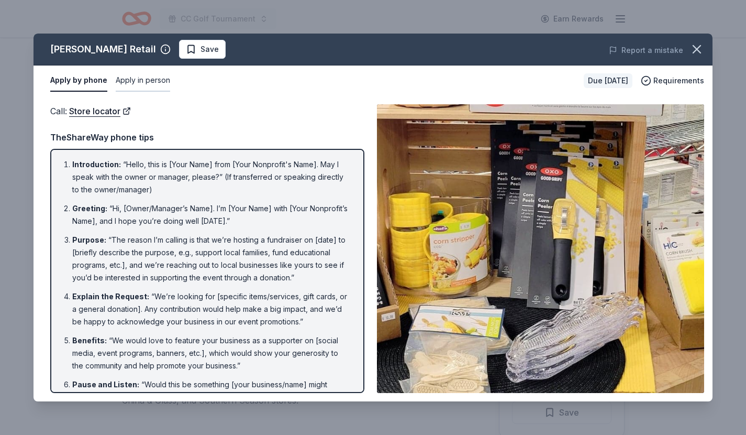
click at [156, 80] on button "Apply in person" at bounding box center [143, 81] width 54 height 22
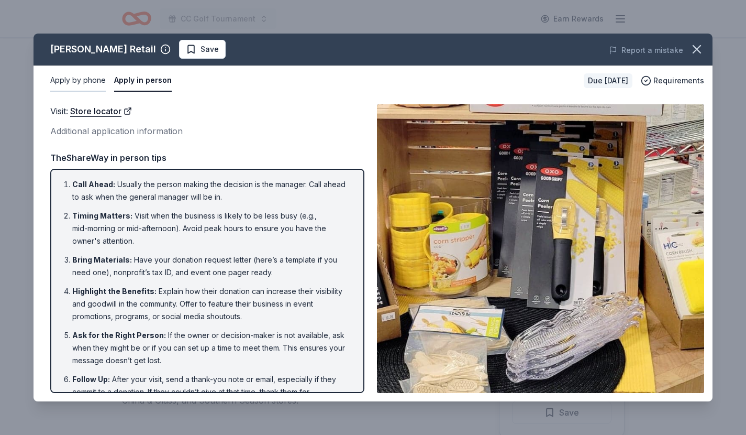
click at [83, 81] on button "Apply by phone" at bounding box center [78, 81] width 56 height 22
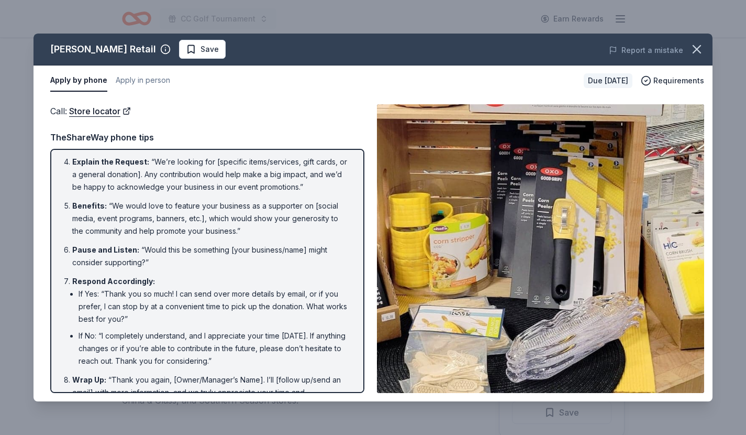
scroll to position [162, 0]
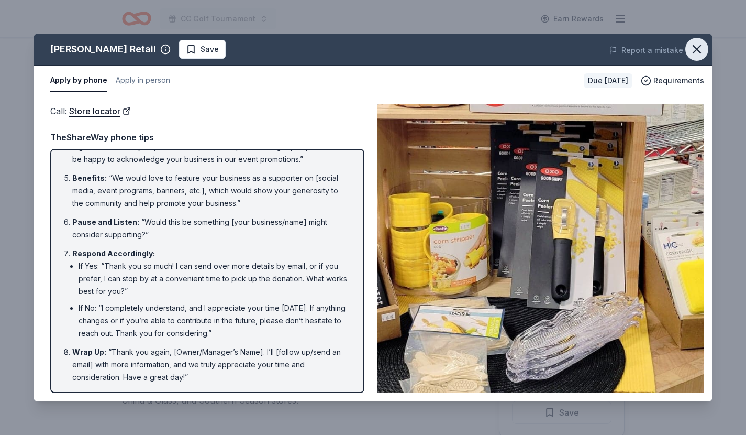
click at [695, 54] on icon "button" at bounding box center [697, 49] width 15 height 15
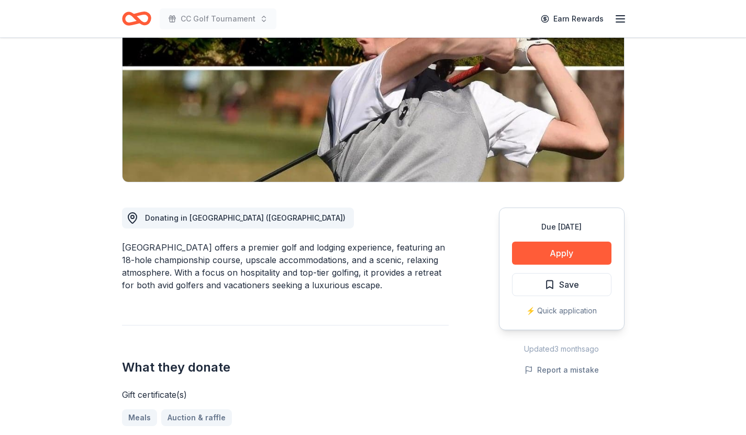
scroll to position [80, 0]
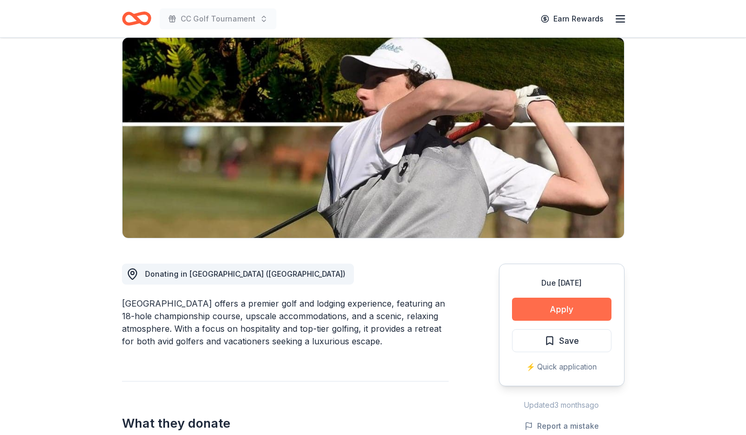
click at [553, 310] on button "Apply" at bounding box center [562, 308] width 100 height 23
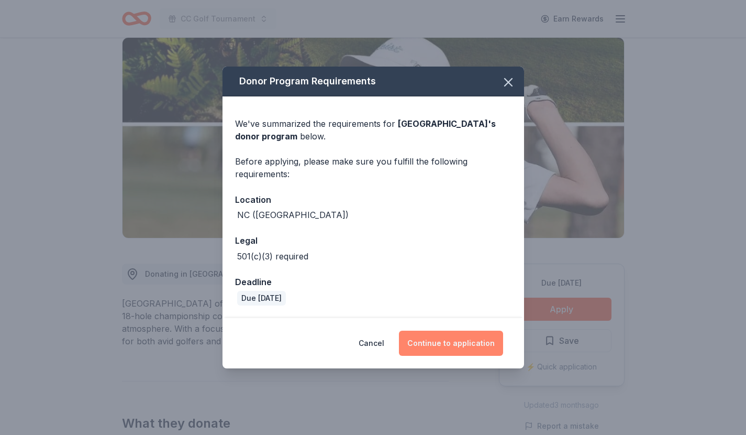
click at [469, 340] on button "Continue to application" at bounding box center [451, 342] width 104 height 25
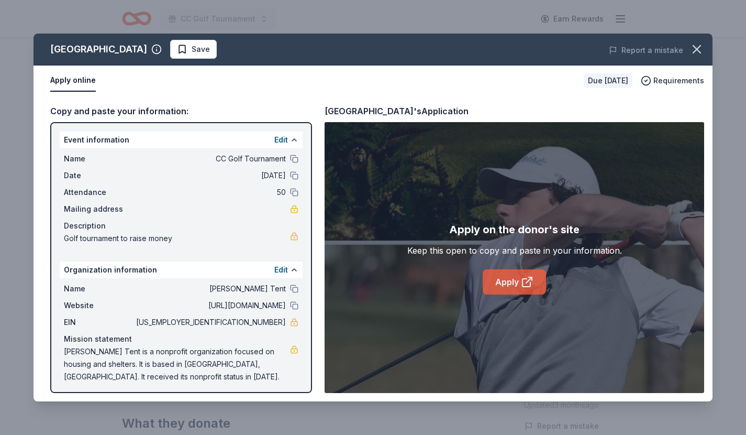
click at [506, 280] on link "Apply" at bounding box center [514, 281] width 63 height 25
click at [699, 50] on icon "button" at bounding box center [697, 49] width 15 height 15
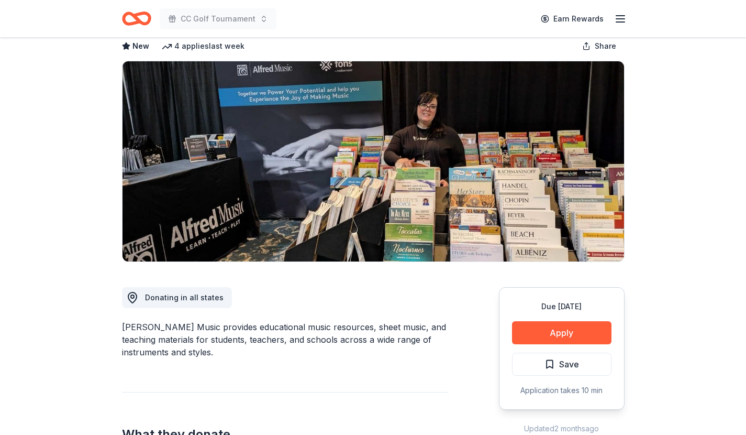
scroll to position [38, 0]
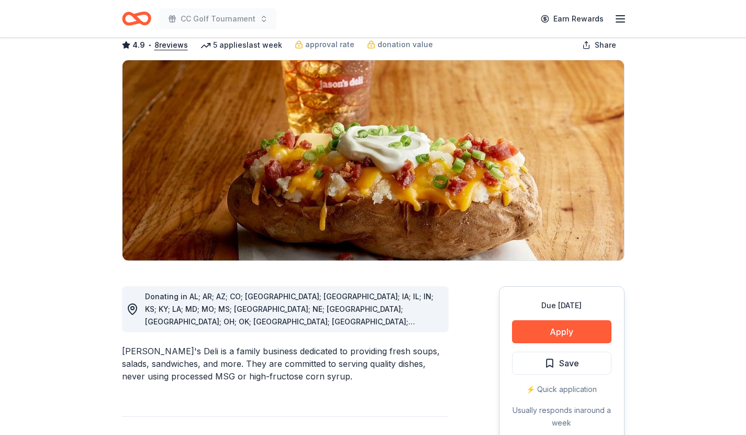
scroll to position [64, 0]
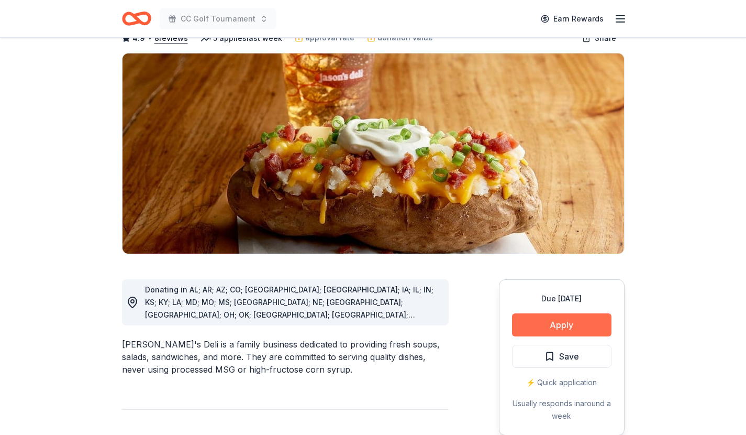
click at [582, 318] on button "Apply" at bounding box center [562, 324] width 100 height 23
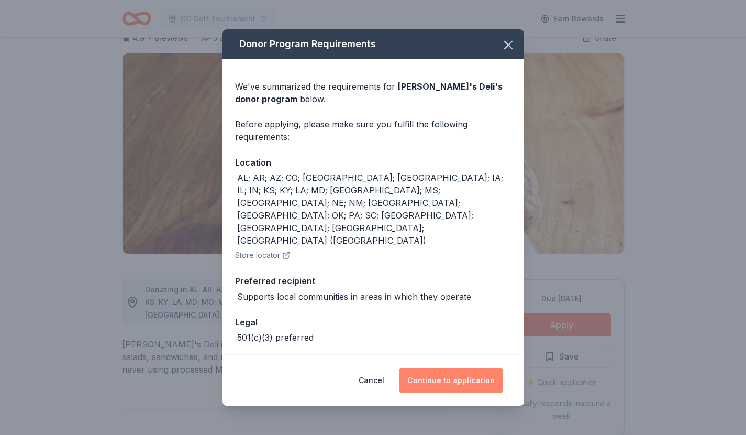
click at [444, 378] on button "Continue to application" at bounding box center [451, 380] width 104 height 25
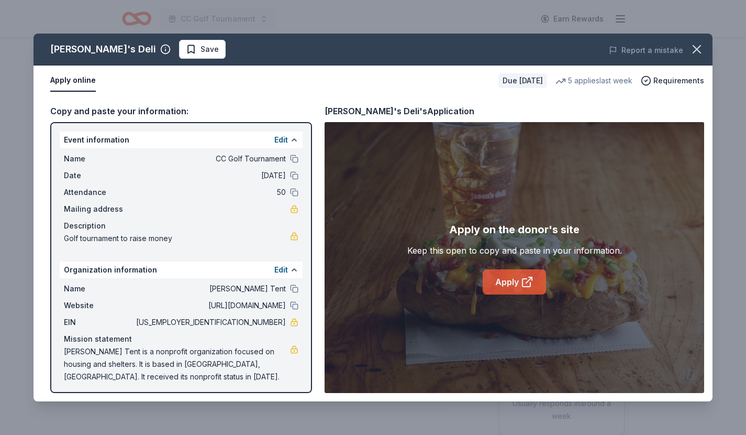
click at [516, 287] on link "Apply" at bounding box center [514, 281] width 63 height 25
